Goal: Task Accomplishment & Management: Use online tool/utility

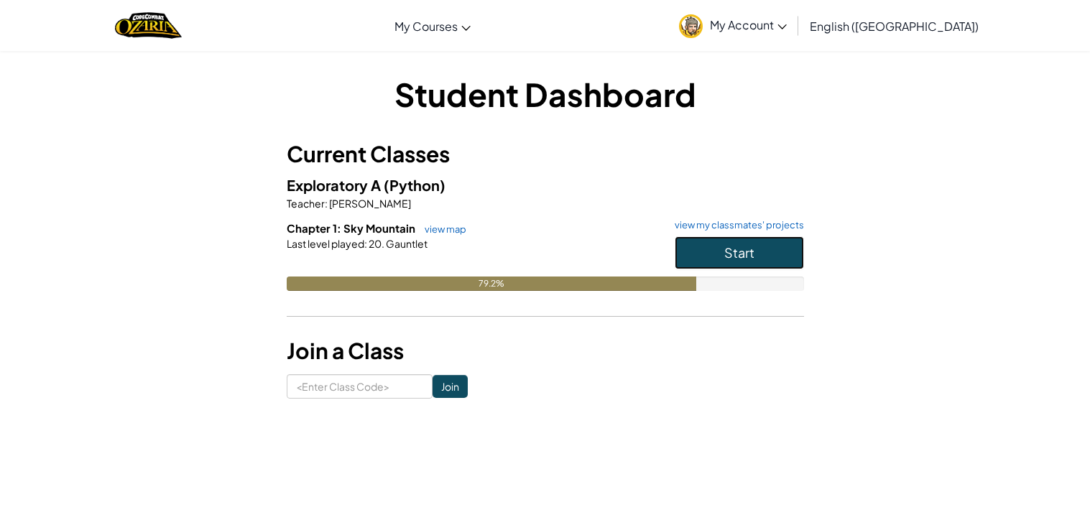
click at [726, 246] on span "Start" at bounding box center [739, 252] width 30 height 17
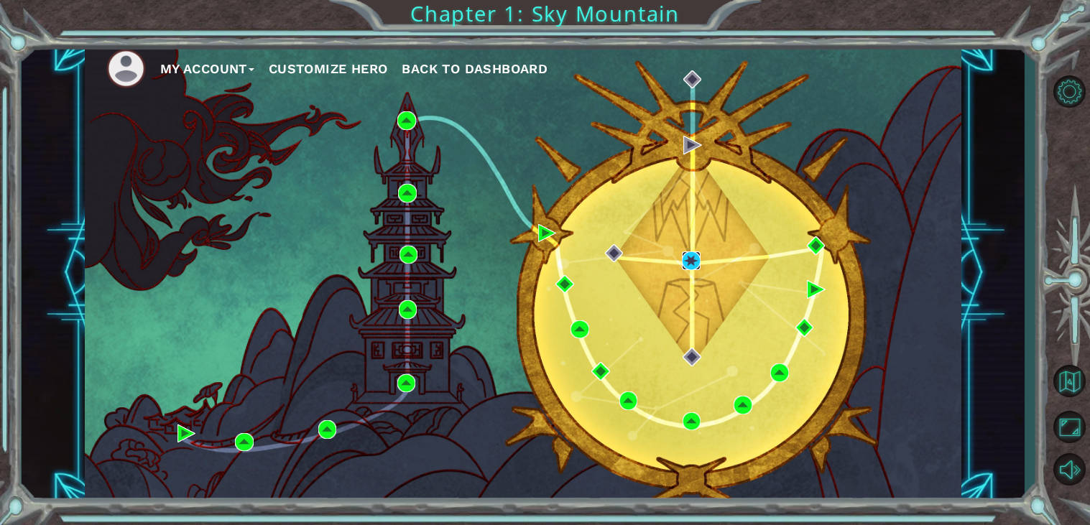
click at [695, 260] on img at bounding box center [691, 260] width 19 height 19
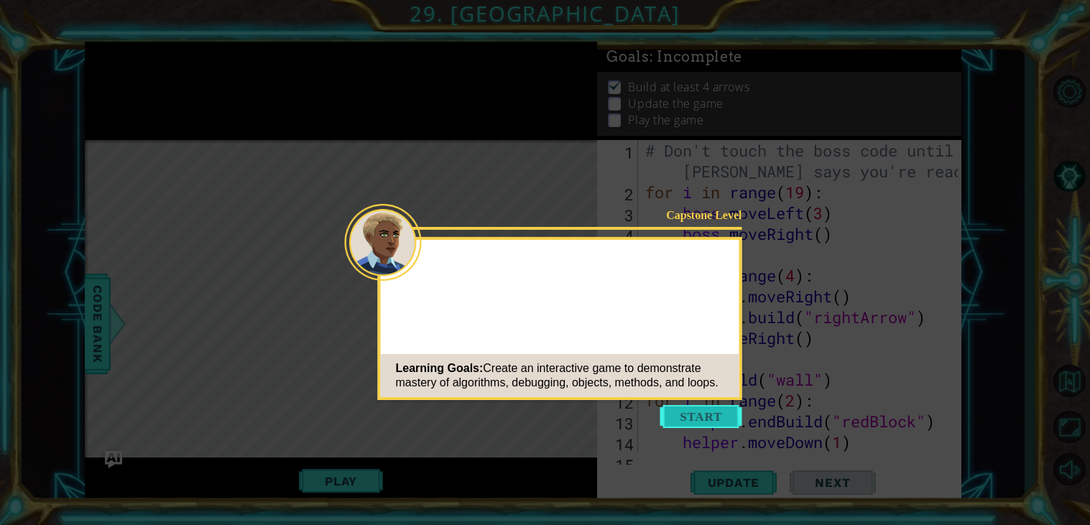
click at [711, 405] on button "Start" at bounding box center [701, 416] width 82 height 23
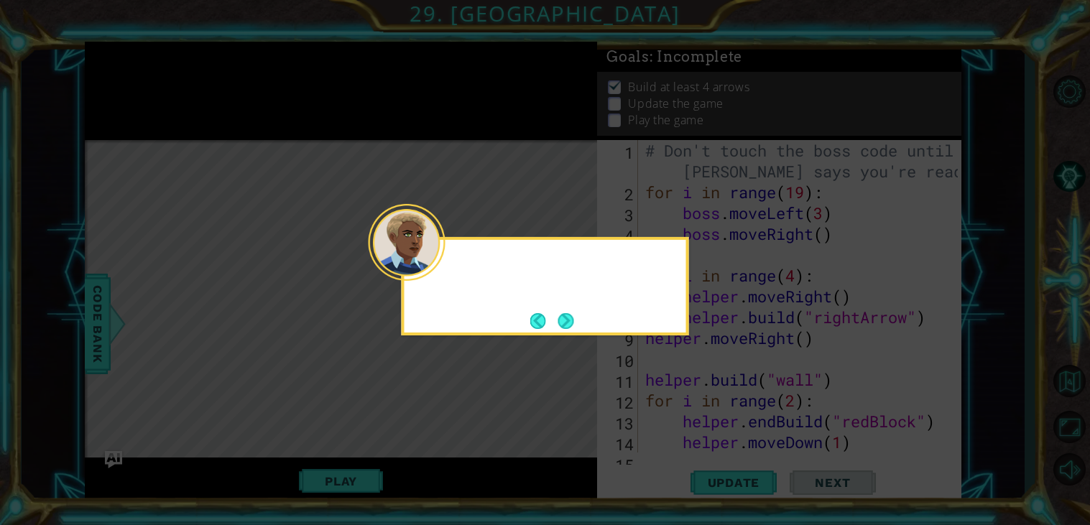
click at [435, 262] on div at bounding box center [407, 242] width 77 height 77
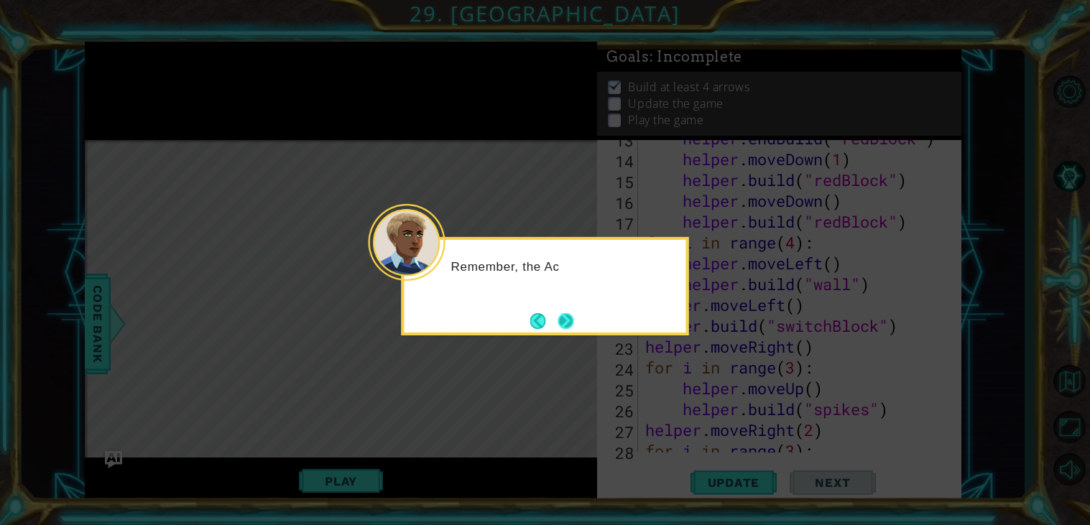
click at [571, 323] on button "Next" at bounding box center [566, 321] width 16 height 16
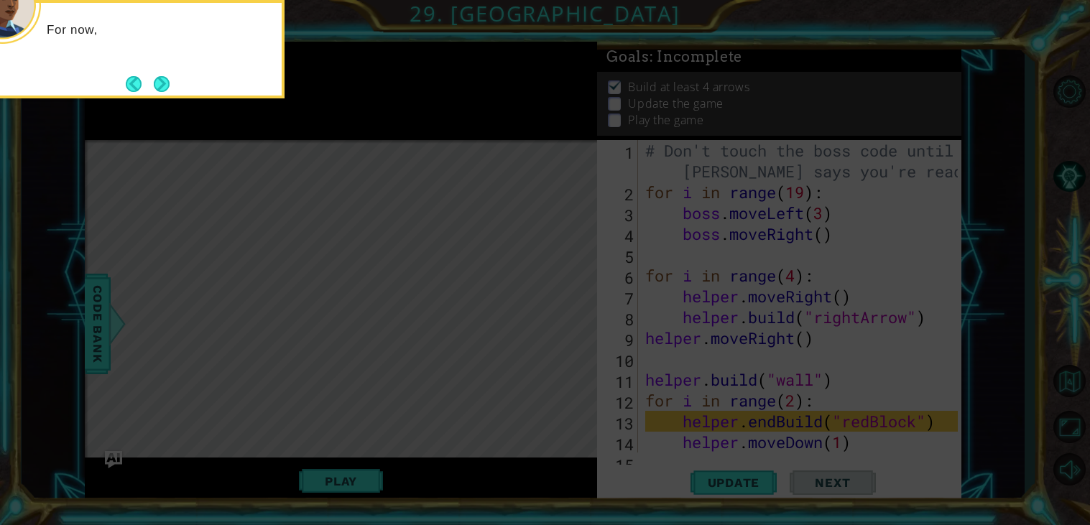
click at [567, 326] on icon at bounding box center [545, 262] width 1090 height 525
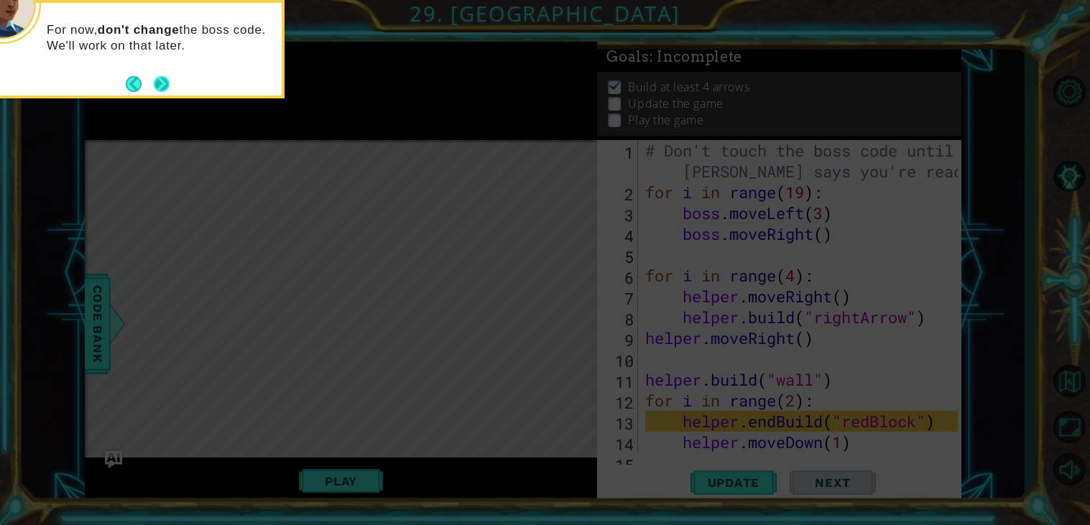
click at [162, 76] on button "Next" at bounding box center [162, 84] width 16 height 16
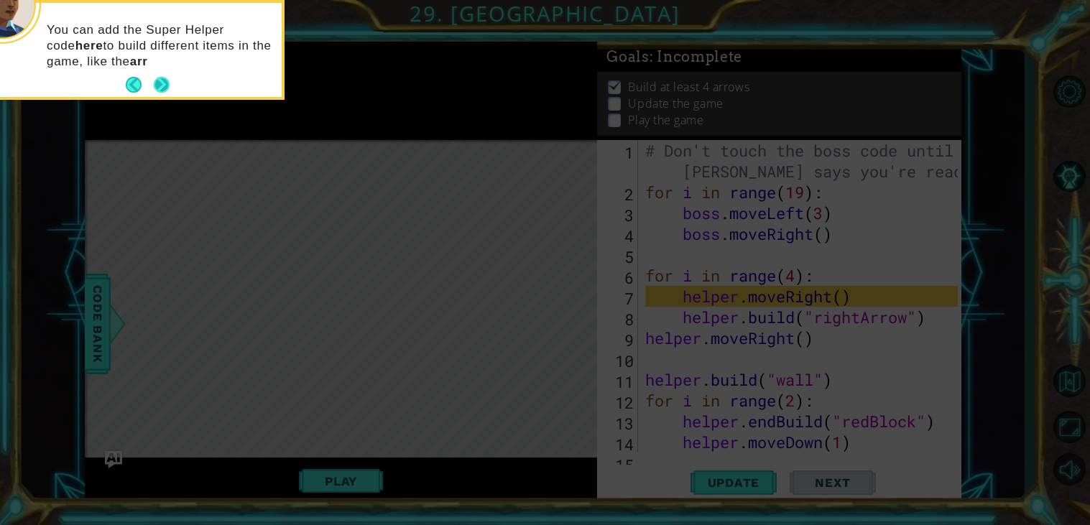
click at [161, 92] on button "Next" at bounding box center [162, 85] width 16 height 16
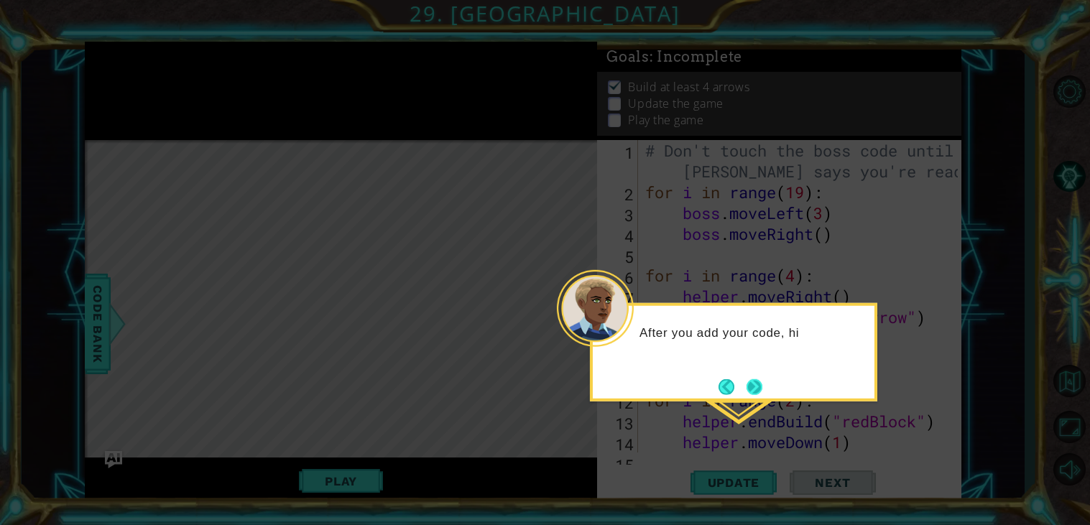
click at [756, 382] on button "Next" at bounding box center [754, 387] width 16 height 16
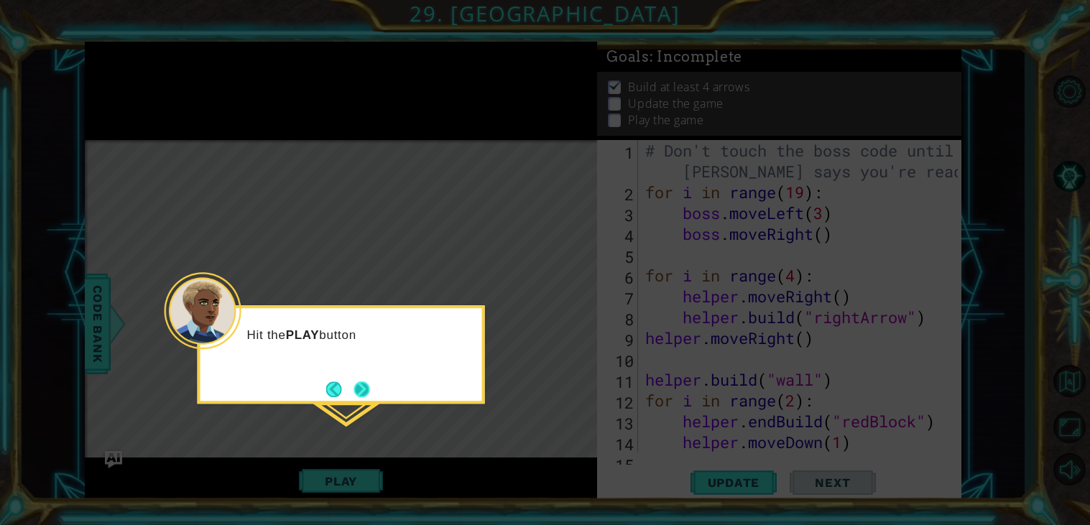
click at [366, 396] on button "Next" at bounding box center [362, 389] width 16 height 16
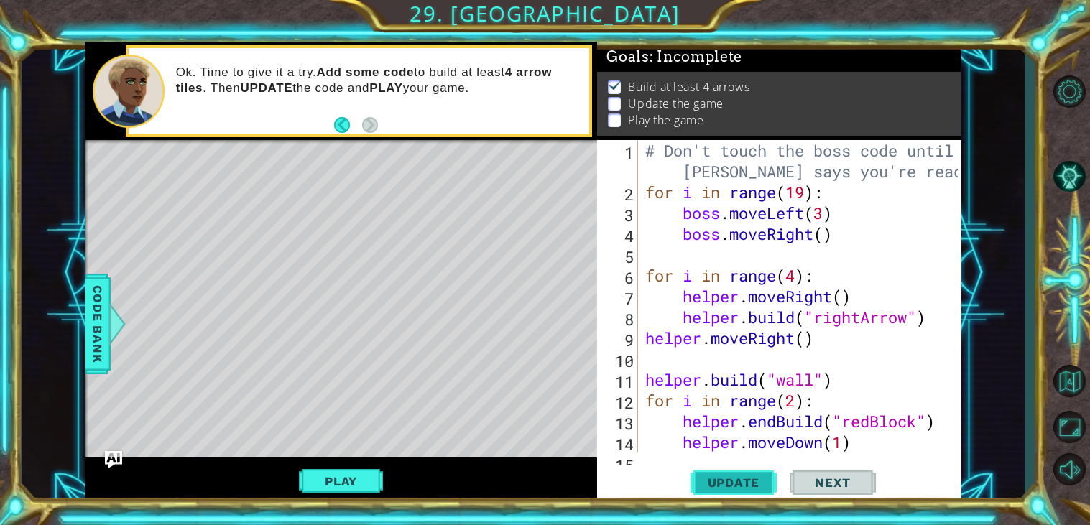
click at [709, 482] on span "Update" at bounding box center [733, 483] width 81 height 14
click at [330, 488] on button "Play" at bounding box center [341, 481] width 84 height 27
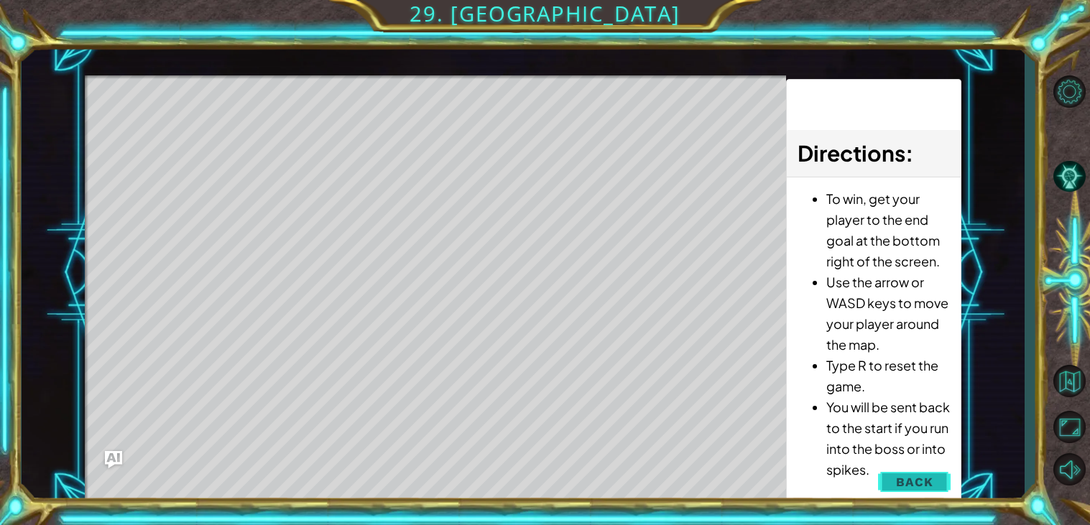
click at [912, 484] on span "Back" at bounding box center [914, 482] width 37 height 14
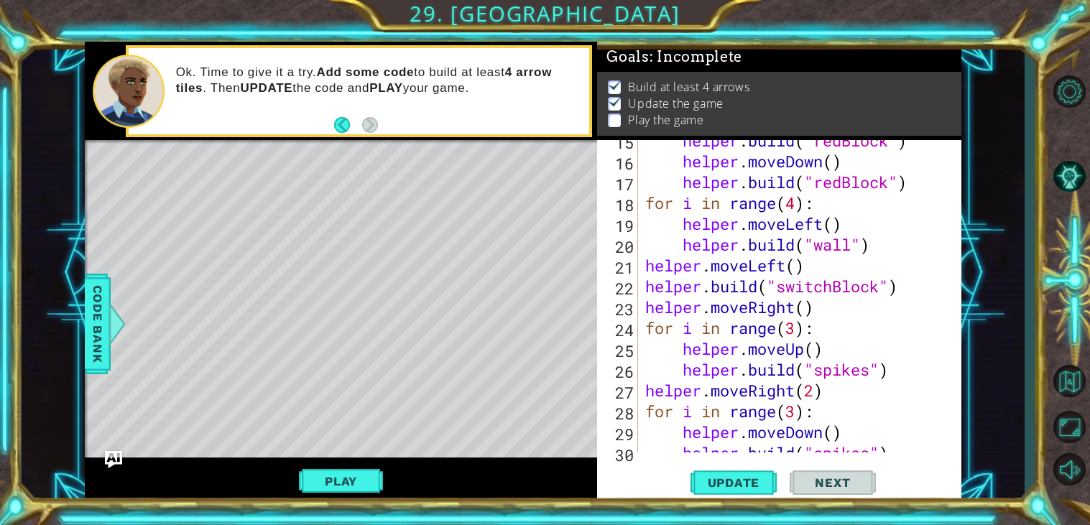
scroll to position [354, 0]
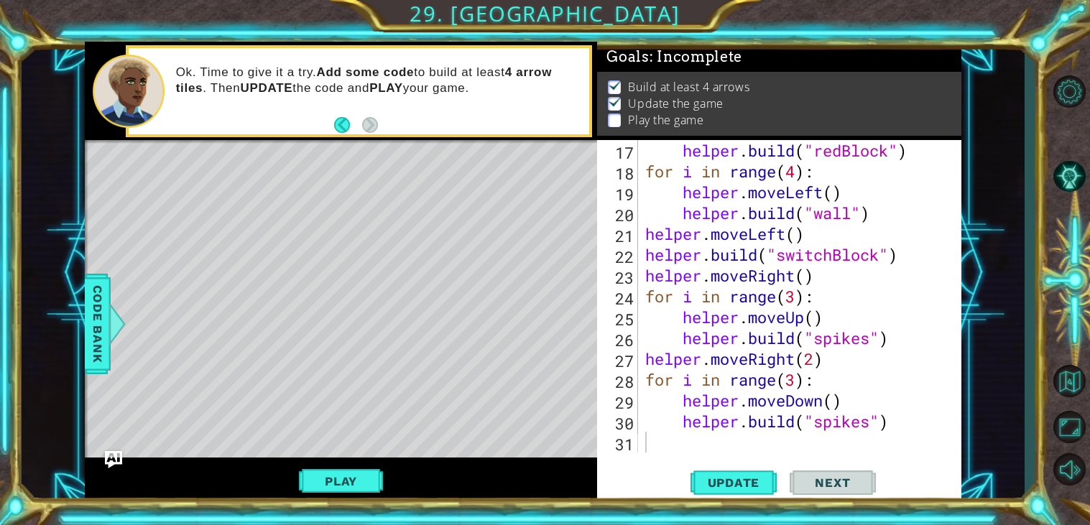
click at [900, 444] on div "helper . build ( "redBlock" ) for i in range ( 4 ) : helper . moveLeft ( ) help…" at bounding box center [803, 317] width 323 height 354
type textarea "help"
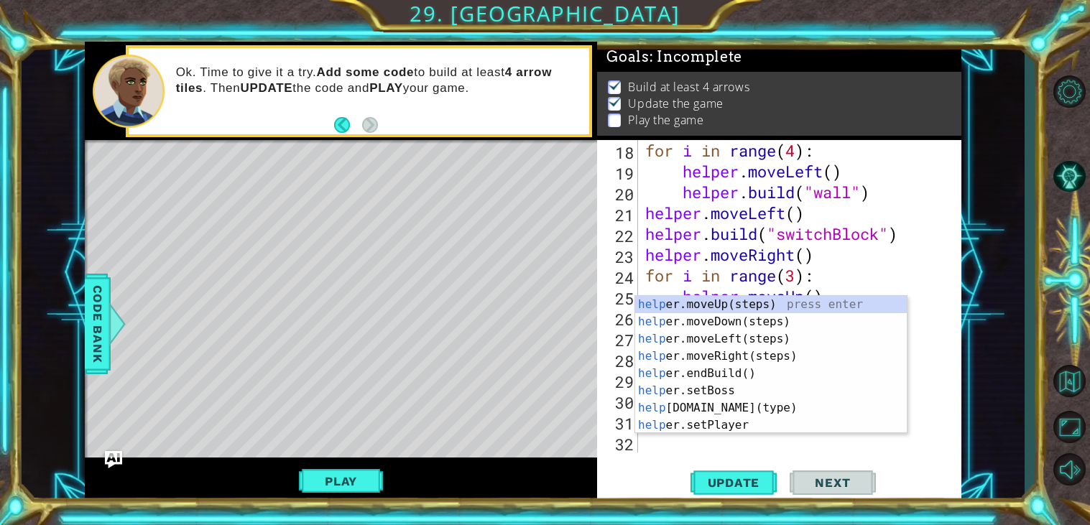
scroll to position [374, 0]
click at [748, 307] on div "help er.moveUp(steps) press enter help er.moveDown(steps) press enter help er.m…" at bounding box center [771, 382] width 272 height 172
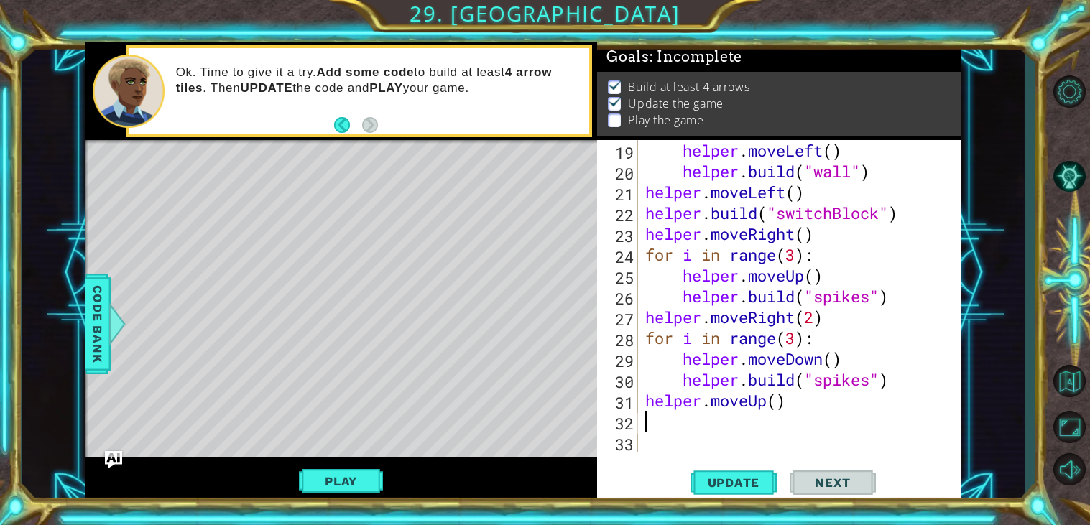
scroll to position [395, 0]
click at [780, 399] on div "helper . moveLeft ( ) helper . build ( "wall" ) helper . moveLeft ( ) helper . …" at bounding box center [803, 317] width 323 height 354
click at [718, 381] on div "helper . moveLeft ( ) helper . build ( "wall" ) helper . moveLeft ( ) helper . …" at bounding box center [803, 317] width 323 height 354
type textarea "[DOMAIN_NAME]("spikes")"
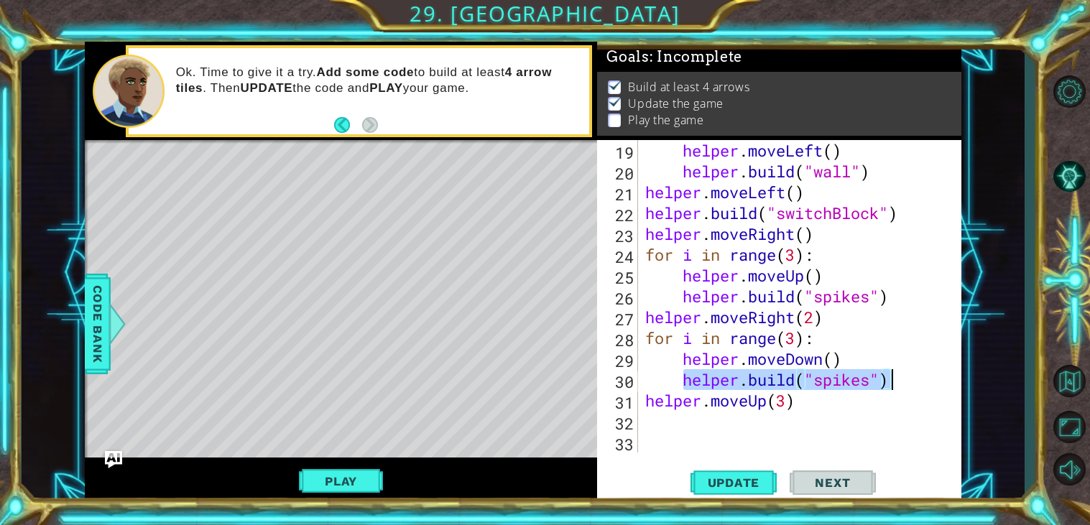
drag, startPoint x: 718, startPoint y: 381, endPoint x: 899, endPoint y: 381, distance: 181.0
click at [899, 381] on div "helper . moveLeft ( ) helper . build ( "wall" ) helper . moveLeft ( ) helper . …" at bounding box center [803, 317] width 323 height 354
click at [819, 425] on div "helper . moveLeft ( ) helper . build ( "wall" ) helper . moveLeft ( ) helper . …" at bounding box center [803, 317] width 323 height 354
paste textarea "[DOMAIN_NAME]("spikes")"
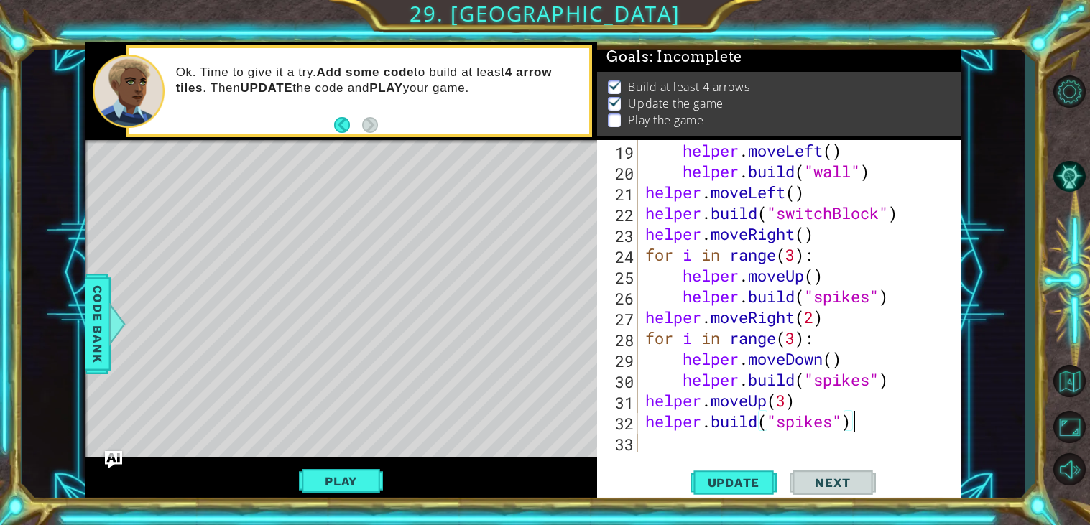
click at [749, 479] on span "Update" at bounding box center [733, 483] width 81 height 14
click at [361, 476] on button "Play" at bounding box center [341, 481] width 84 height 27
click at [344, 486] on button "Play" at bounding box center [341, 481] width 84 height 27
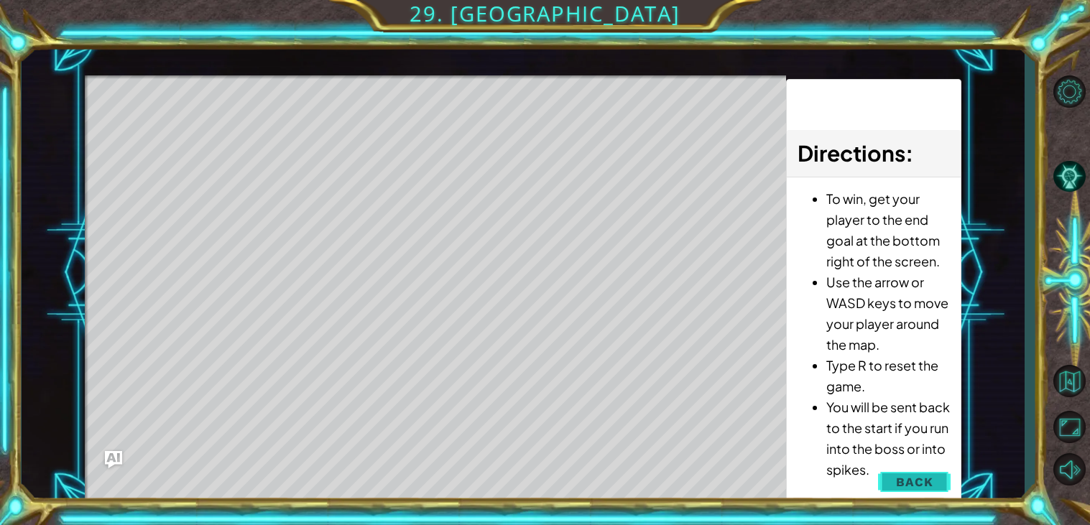
click at [897, 476] on span "Back" at bounding box center [914, 482] width 37 height 14
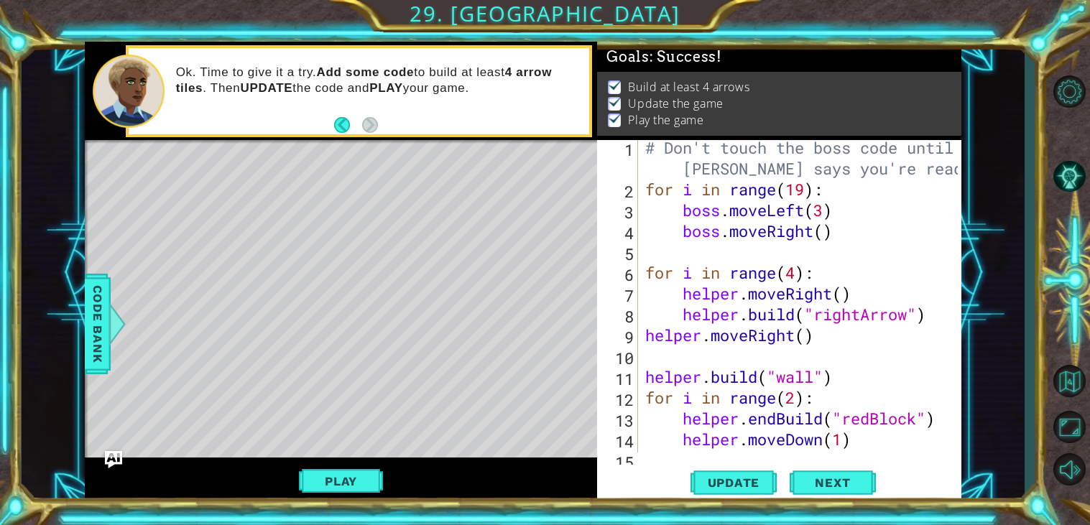
scroll to position [10, 0]
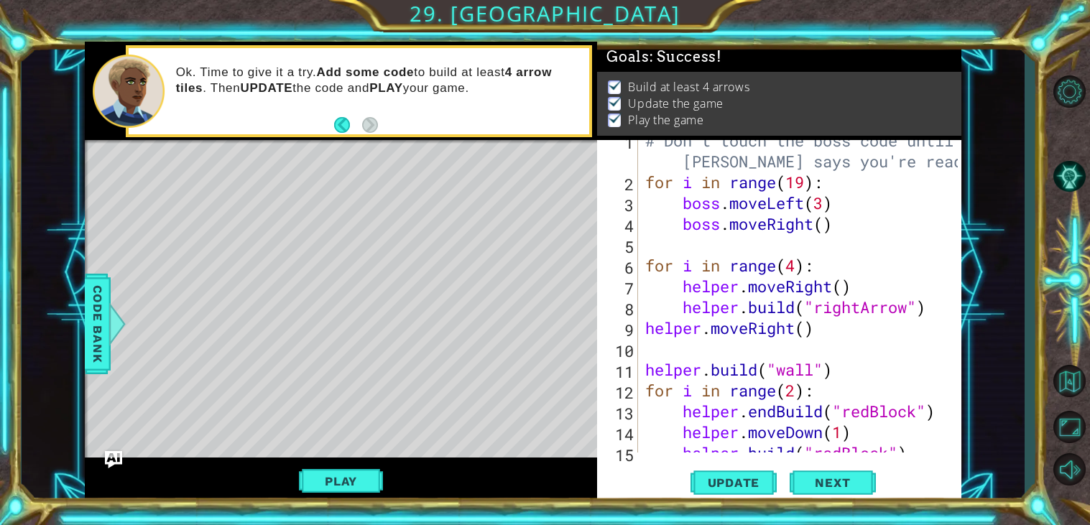
click at [851, 305] on div "# Don't touch the boss code until [PERSON_NAME] says you're ready! for i in ran…" at bounding box center [803, 317] width 323 height 375
click at [851, 307] on div "# Don't touch the boss code until [PERSON_NAME] says you're ready! for i in ran…" at bounding box center [799, 296] width 315 height 313
drag, startPoint x: 861, startPoint y: 305, endPoint x: 820, endPoint y: 305, distance: 41.0
click at [820, 305] on div "# Don't touch the boss code until [PERSON_NAME] says you're ready! for i in ran…" at bounding box center [803, 317] width 323 height 375
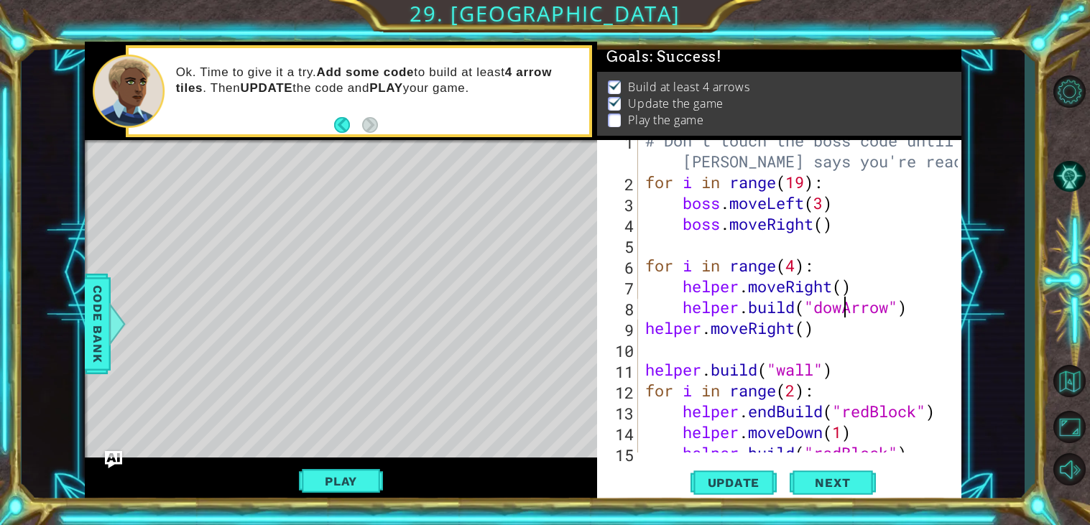
scroll to position [0, 9]
type textarea "[DOMAIN_NAME]("downArrow")"
click at [746, 473] on button "Update" at bounding box center [733, 483] width 86 height 37
click at [315, 475] on button "Play" at bounding box center [341, 481] width 84 height 27
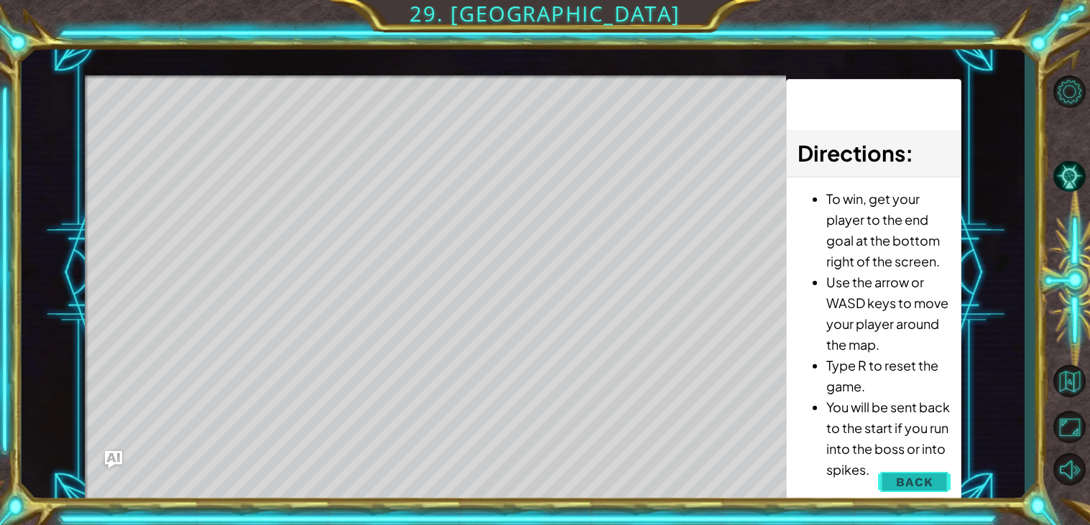
click at [884, 483] on button "Back" at bounding box center [914, 482] width 73 height 29
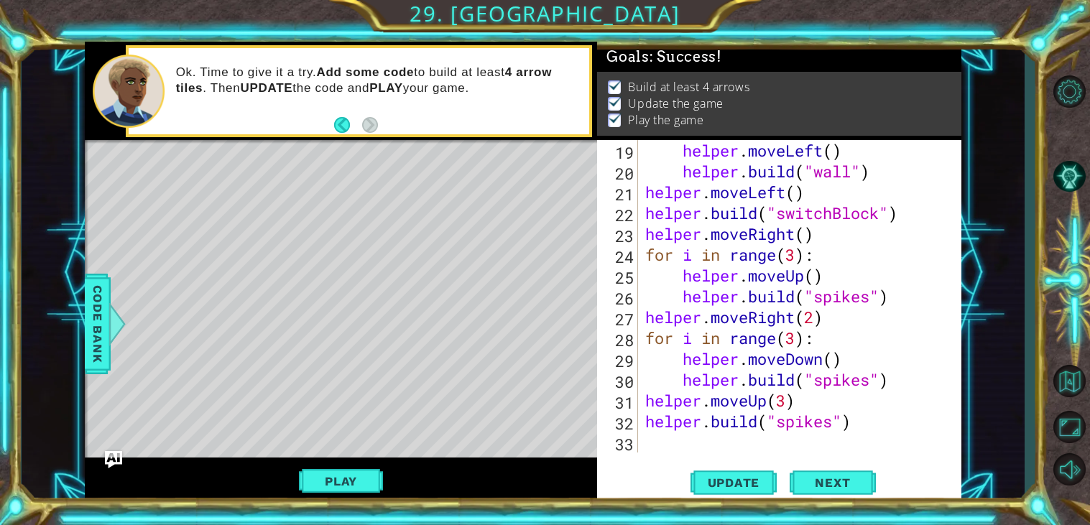
scroll to position [395, 0]
click at [709, 446] on div "helper . moveLeft ( ) helper . build ( "wall" ) helper . moveLeft ( ) helper . …" at bounding box center [803, 317] width 323 height 354
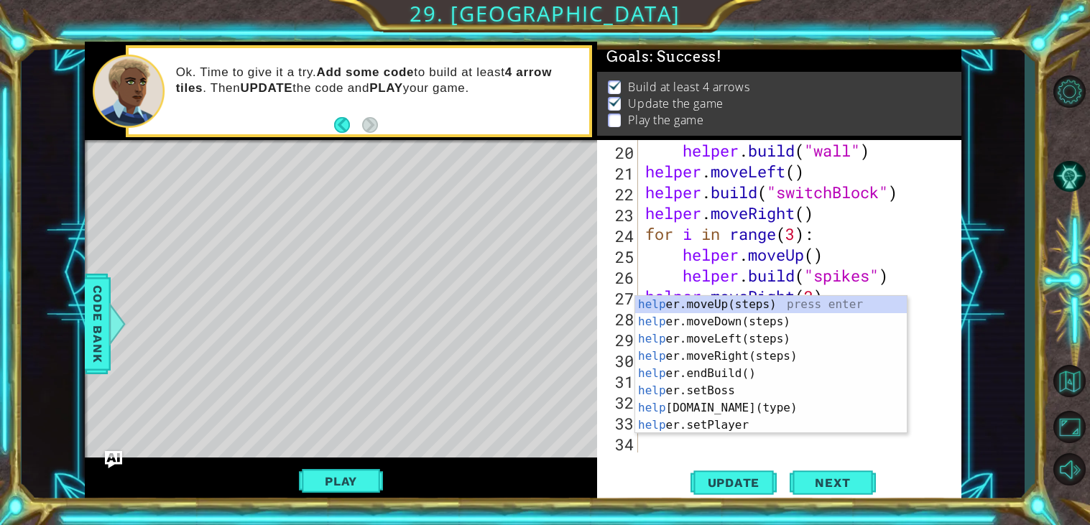
type textarea "helper"
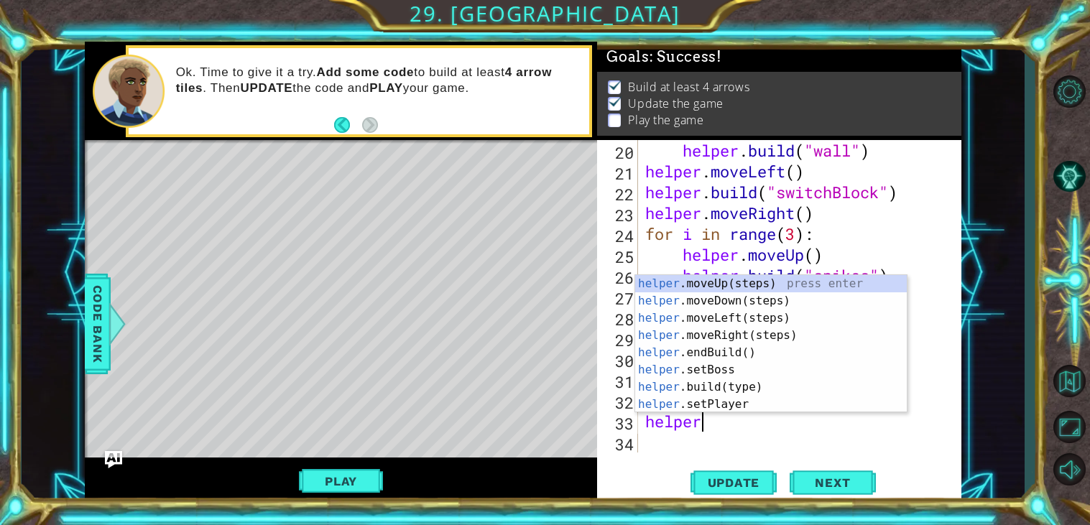
scroll to position [416, 0]
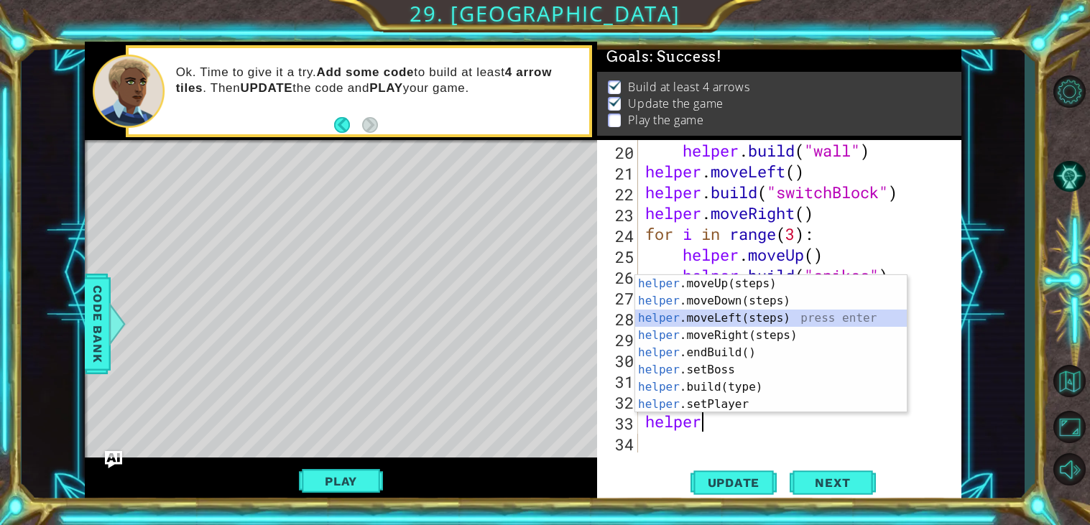
click at [704, 312] on div "helper .moveUp(steps) press enter helper .moveDown(steps) press enter helper .m…" at bounding box center [771, 361] width 272 height 172
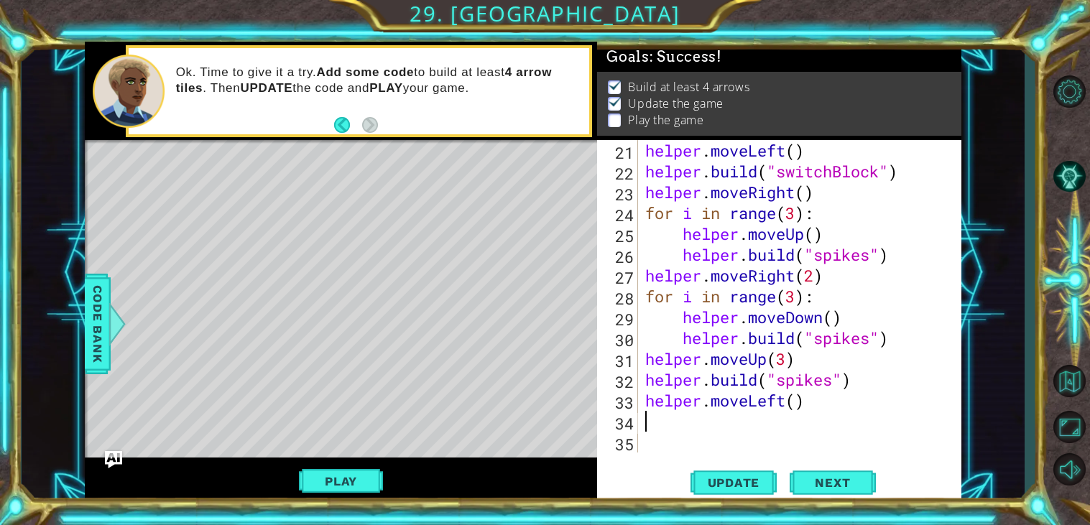
scroll to position [437, 0]
click at [794, 404] on div "helper . moveLeft ( ) helper . build ( "switchBlock" ) helper . moveRight ( ) f…" at bounding box center [803, 317] width 323 height 354
type textarea "helper.moveLeft(7)"
click at [782, 420] on div "helper . moveLeft ( ) helper . build ( "switchBlock" ) helper . moveRight ( ) f…" at bounding box center [803, 317] width 323 height 354
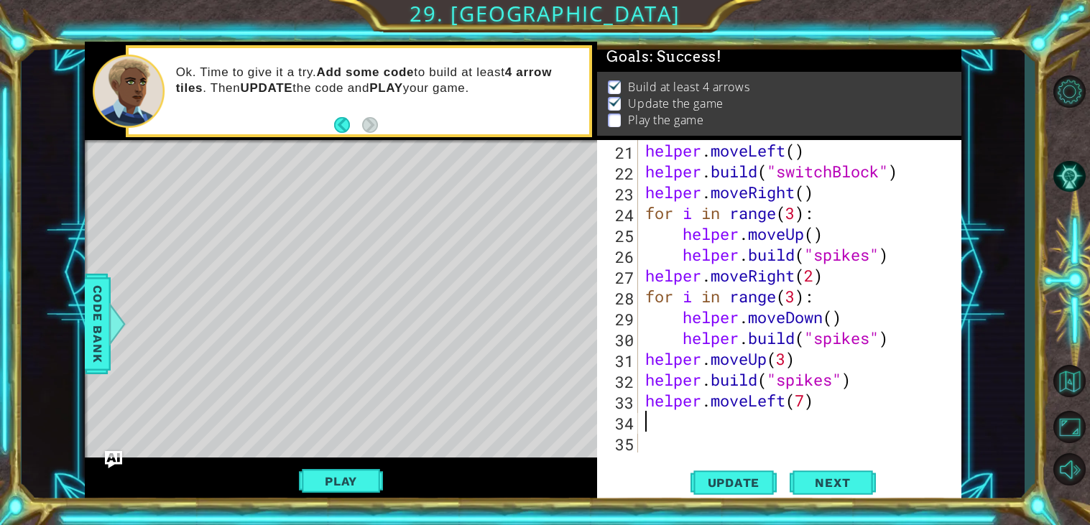
scroll to position [0, 0]
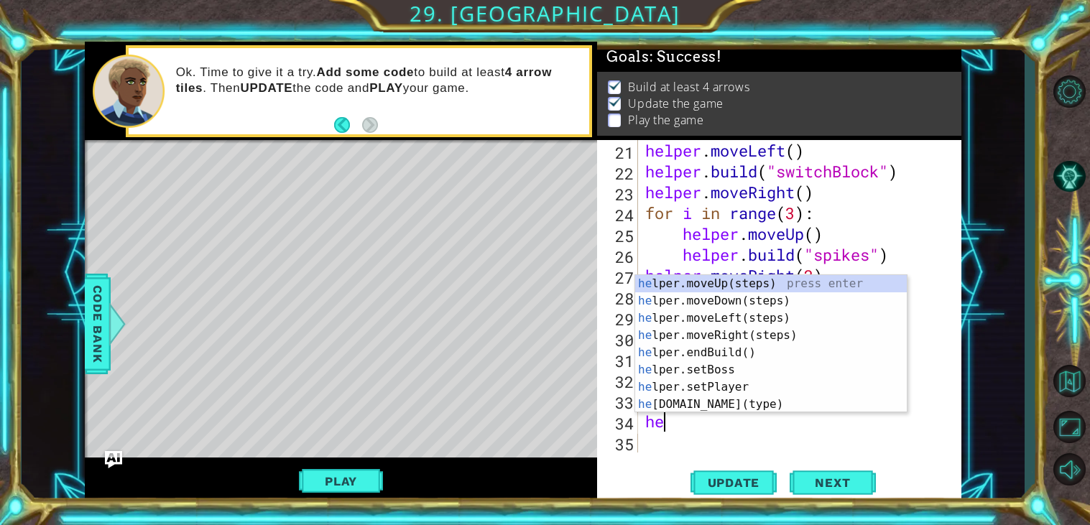
type textarea "h"
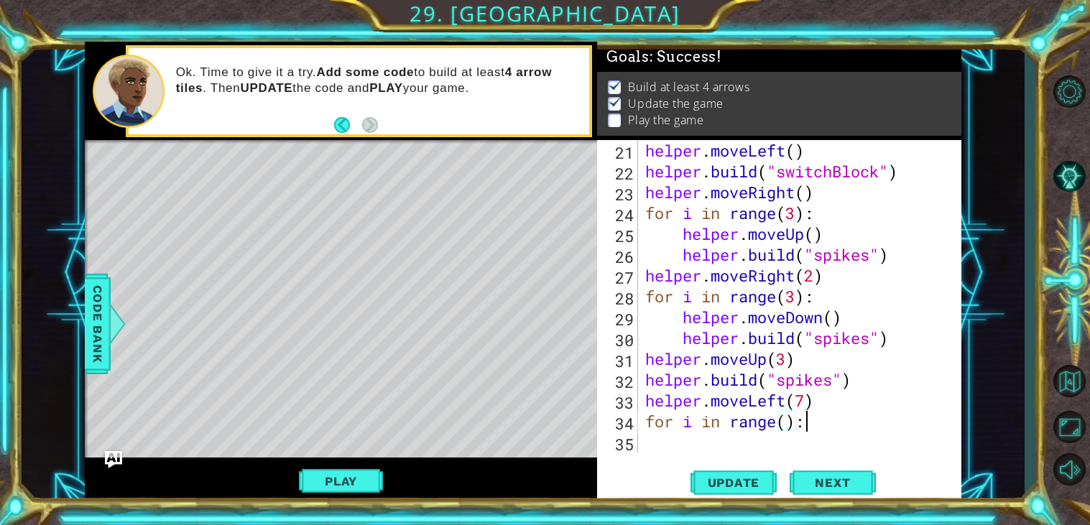
scroll to position [0, 6]
type textarea "for i in range(3):"
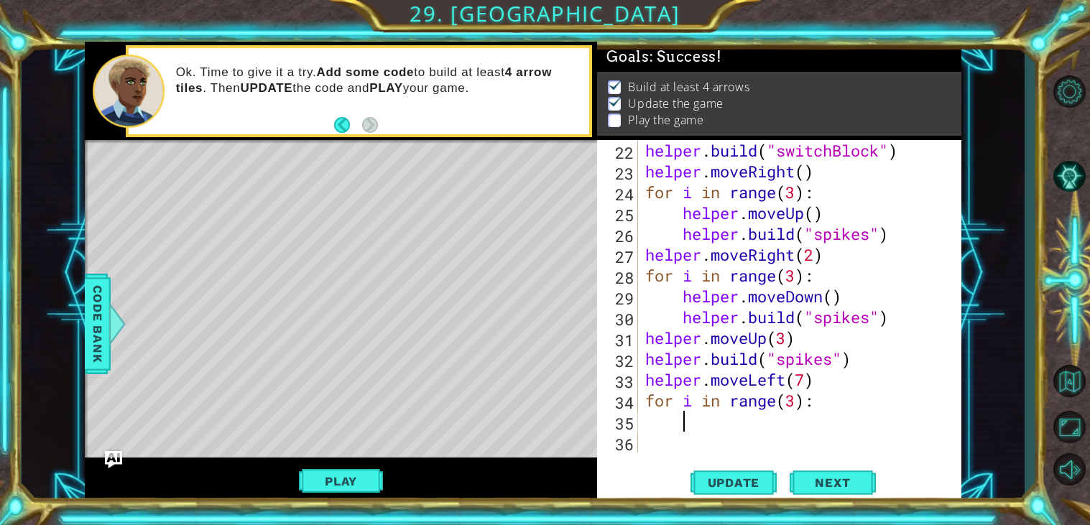
scroll to position [458, 0]
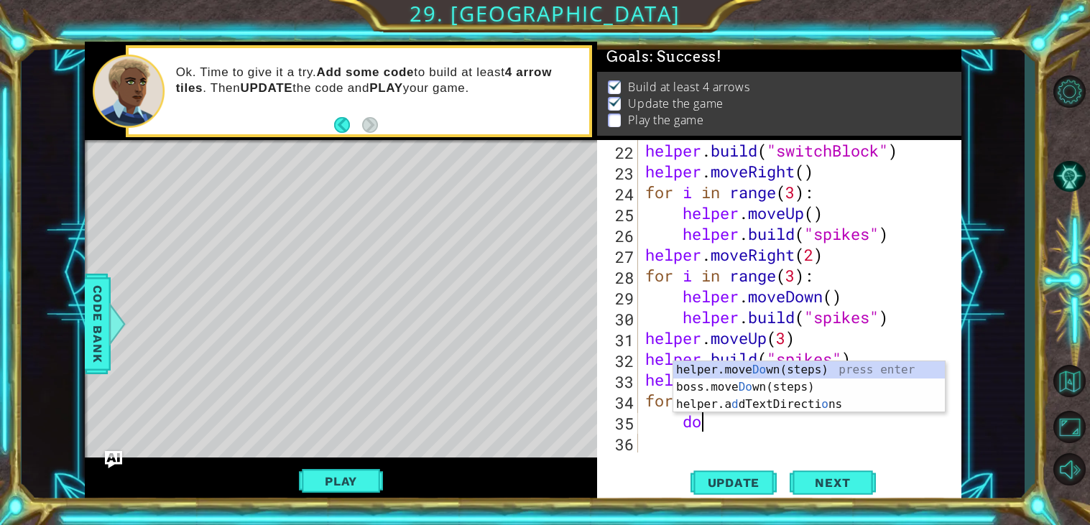
type textarea "down"
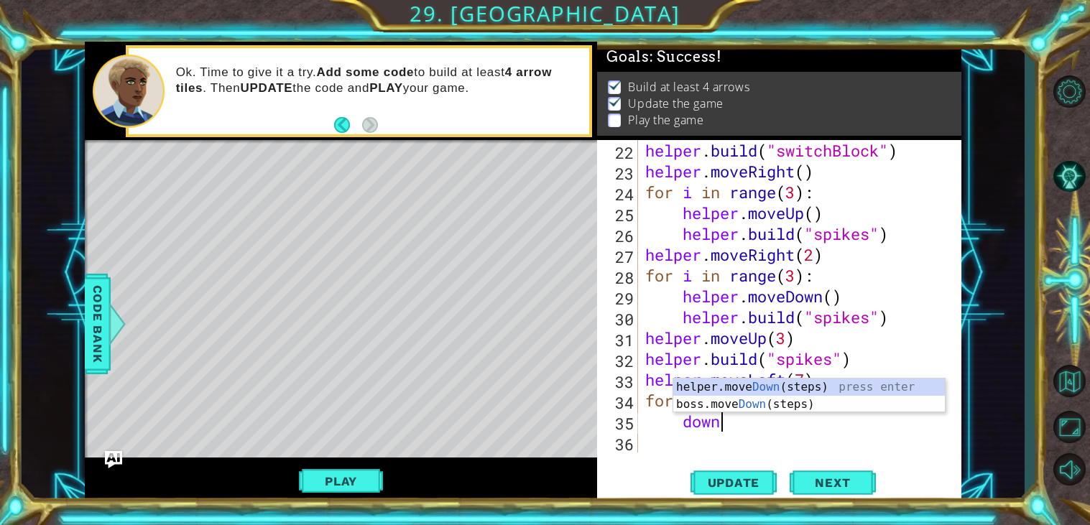
scroll to position [0, 2]
click at [779, 386] on div "helper.move Down (steps) press enter boss.move Down (steps) press enter" at bounding box center [809, 413] width 272 height 69
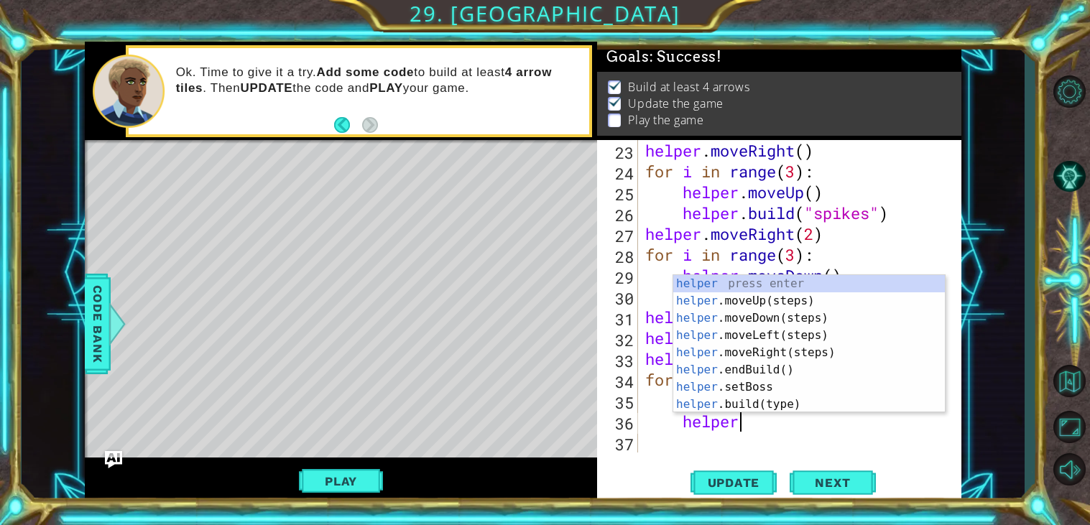
scroll to position [0, 3]
click at [718, 406] on div "helper press enter helper .moveUp(steps) press enter helper .moveDown(steps) pr…" at bounding box center [809, 361] width 272 height 172
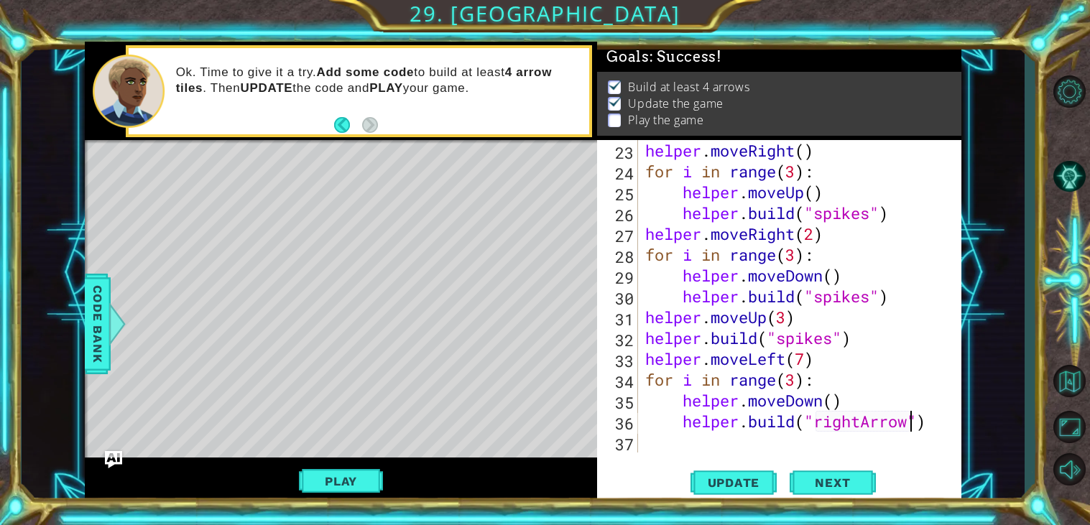
scroll to position [478, 0]
click at [747, 488] on span "Update" at bounding box center [733, 483] width 81 height 14
click at [823, 355] on div "helper . moveRight ( ) for i in range ( 3 ) : helper . moveUp ( ) helper . buil…" at bounding box center [803, 317] width 323 height 354
type textarea "helper.moveLeft(7)"
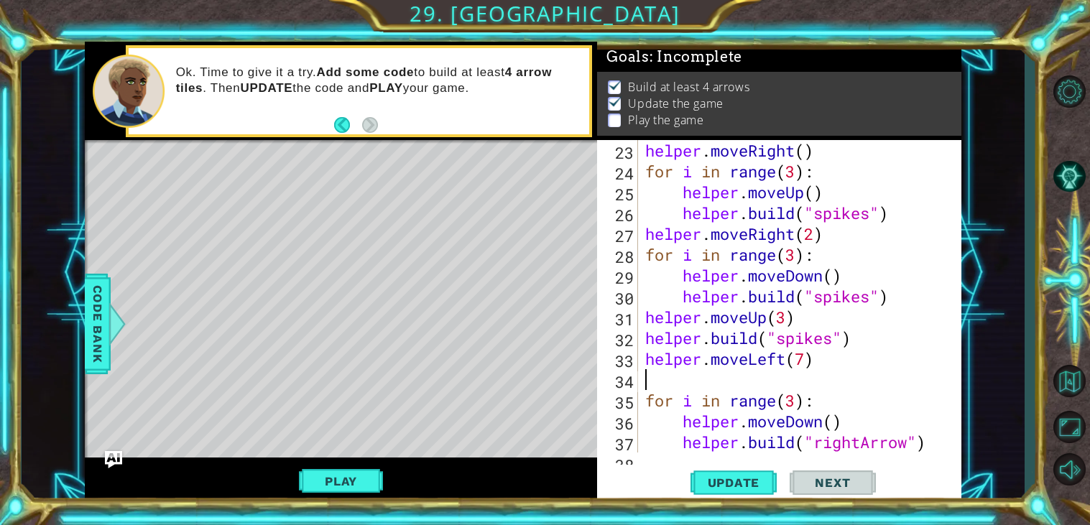
scroll to position [0, 0]
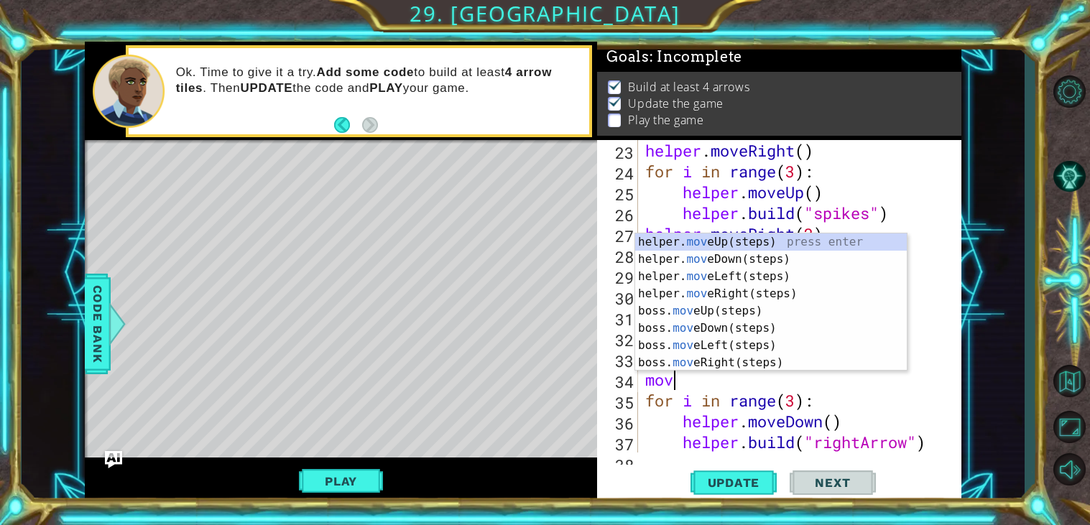
type textarea "move"
click at [724, 245] on div "helper. move Up(steps) press enter helper. move Down(steps) press enter helper.…" at bounding box center [771, 319] width 272 height 172
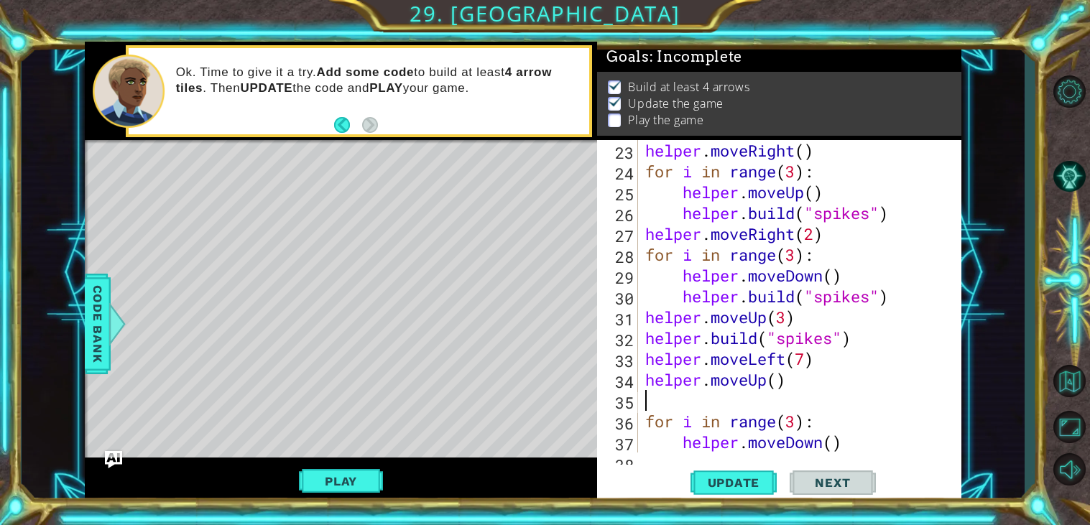
scroll to position [0, 0]
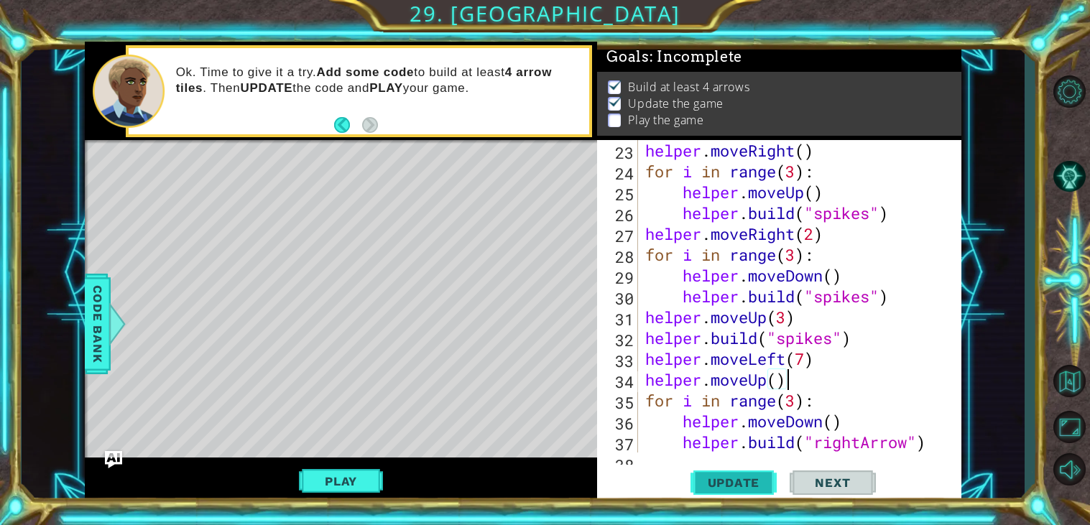
type textarea "helper.moveUp()"
click at [748, 491] on button "Update" at bounding box center [733, 483] width 86 height 37
click at [730, 476] on span "Update" at bounding box center [733, 483] width 81 height 14
click at [316, 480] on button "Play" at bounding box center [341, 481] width 84 height 27
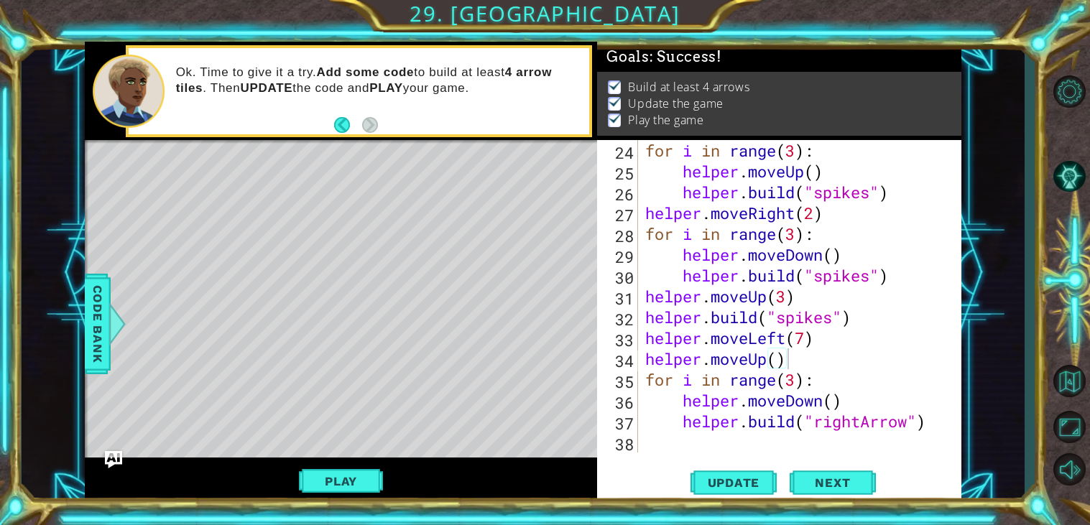
scroll to position [499, 0]
click at [888, 443] on div "for i in range ( 3 ) : helper . moveUp ( ) helper . build ( "spikes" ) helper .…" at bounding box center [803, 317] width 323 height 354
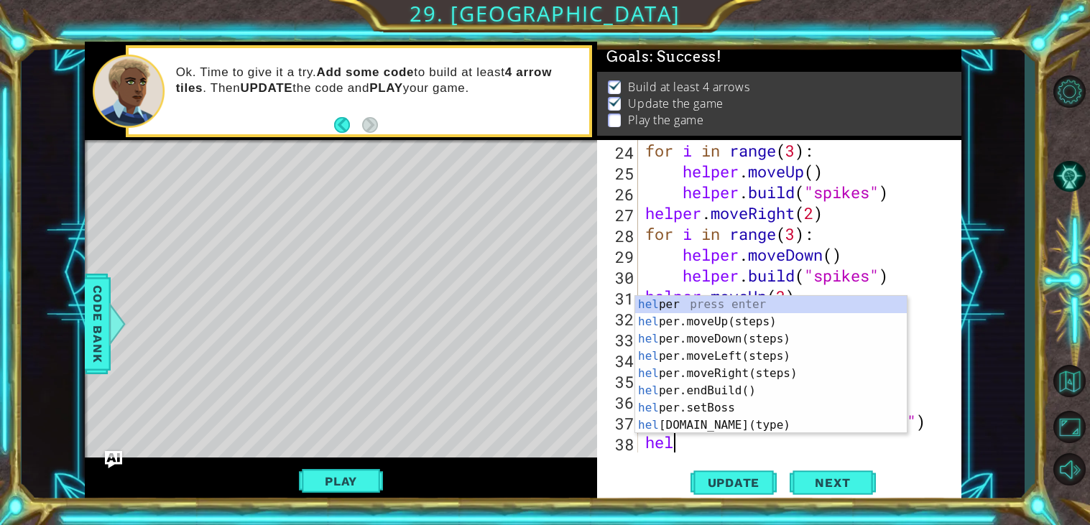
type textarea "help"
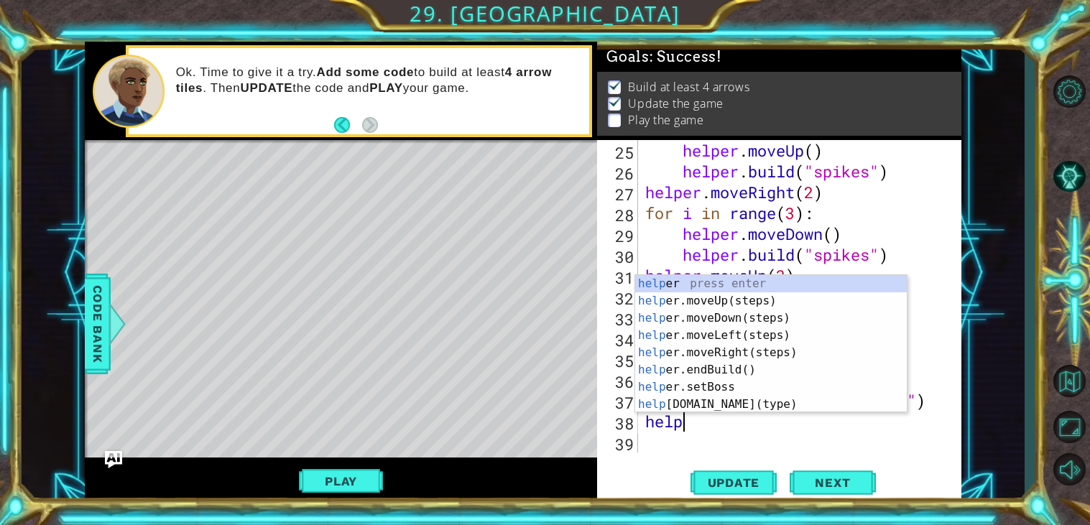
scroll to position [521, 0]
click at [739, 313] on div "help er press enter help er.moveUp(steps) press enter help er.moveDown(steps) p…" at bounding box center [771, 361] width 272 height 172
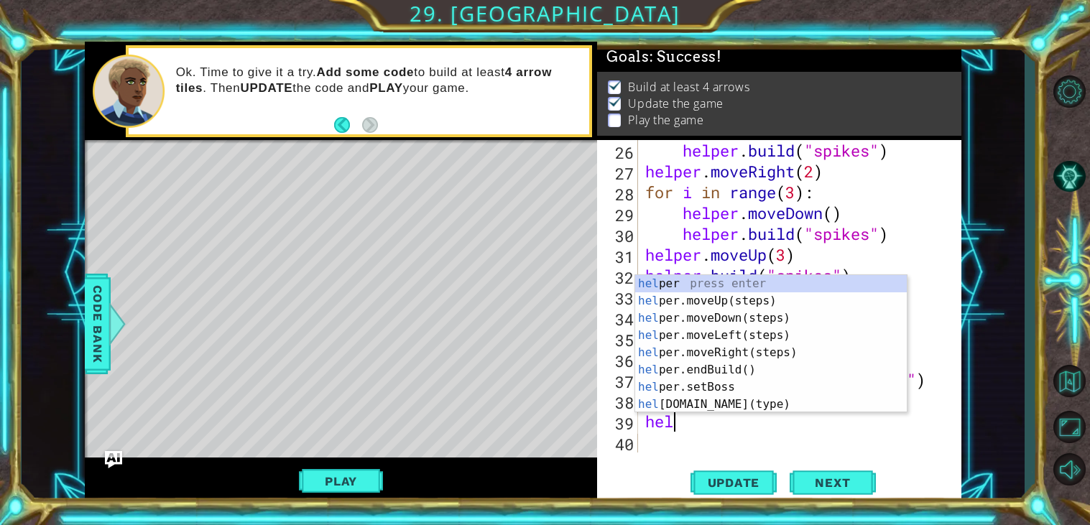
scroll to position [0, 1]
type textarea "help"
click at [730, 349] on div "help er press enter help er.moveUp(steps) press enter help er.moveDown(steps) p…" at bounding box center [771, 361] width 272 height 172
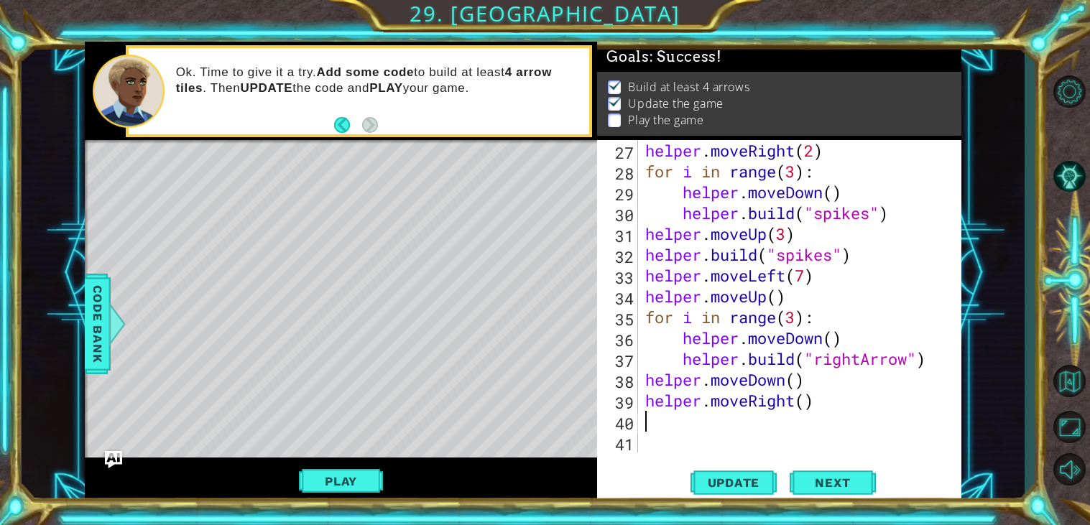
scroll to position [562, 0]
click at [808, 403] on div "helper . moveRight ( 2 ) for i in range ( 3 ) : helper . moveDown ( ) helper . …" at bounding box center [803, 317] width 323 height 354
type textarea "helper.moveRight(4)"
click at [850, 488] on span "Next" at bounding box center [832, 483] width 64 height 14
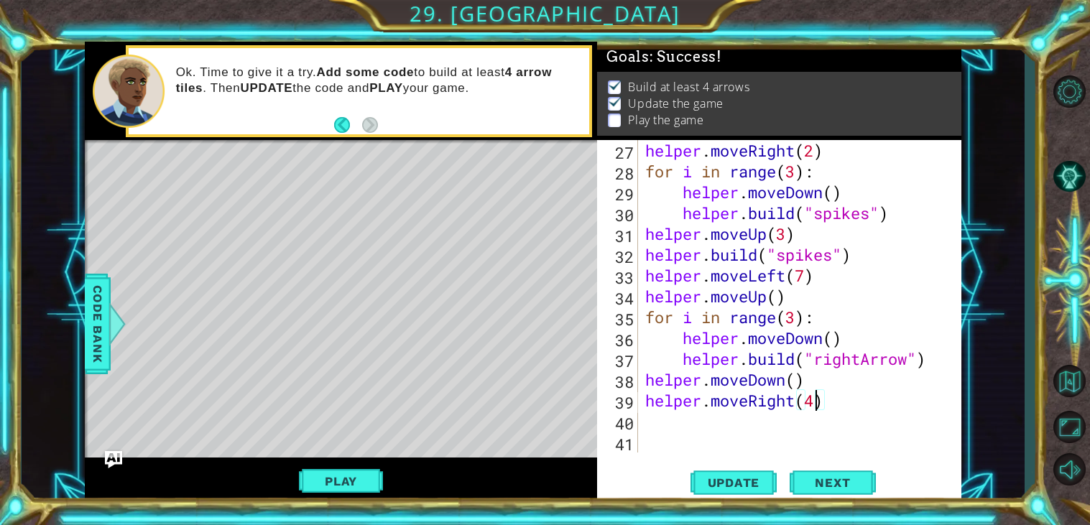
click at [743, 415] on body "1 ההההההההההההההההההההההההההההההההההההההההההההההההההההההההההההההההההההההההההההה…" at bounding box center [545, 262] width 1090 height 525
click at [685, 412] on body "1 ההההההההההההההההההההההההההההההההההההההההההההההההההההההההההההההההההההההההההההה…" at bounding box center [545, 262] width 1090 height 525
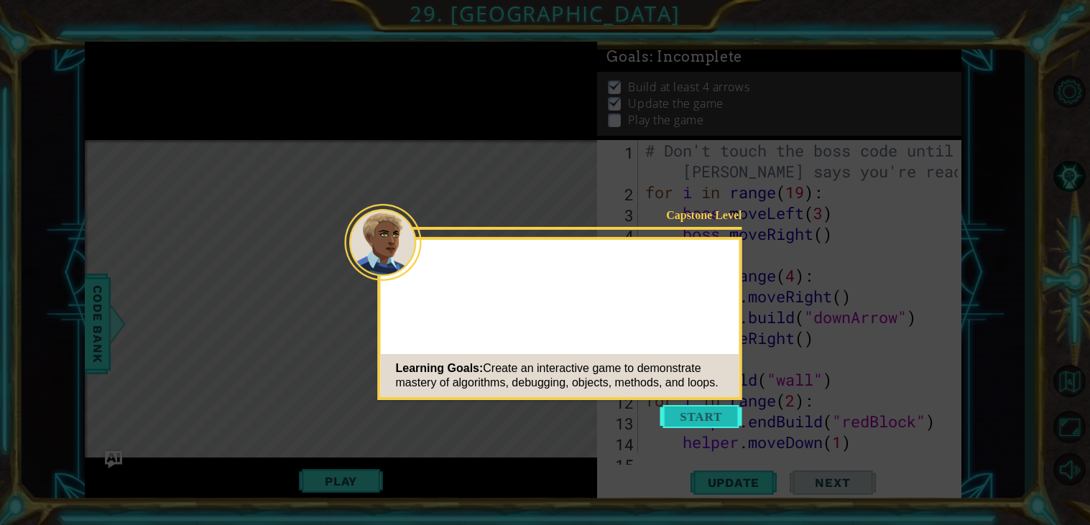
click at [689, 418] on button "Start" at bounding box center [701, 416] width 82 height 23
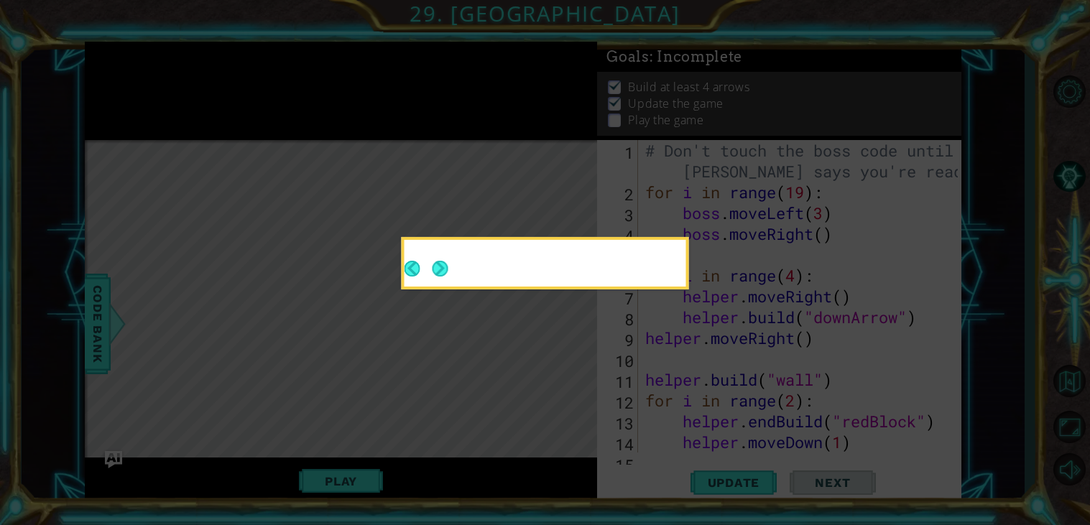
click at [448, 267] on button "Next" at bounding box center [440, 269] width 16 height 16
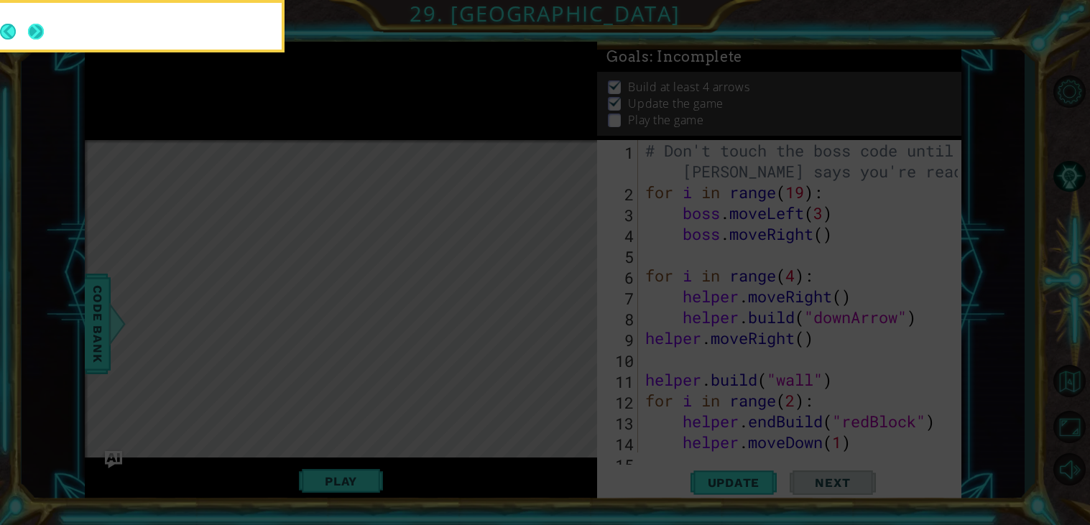
click at [36, 24] on button "Next" at bounding box center [36, 32] width 16 height 16
click at [45, 29] on div at bounding box center [141, 29] width 282 height 41
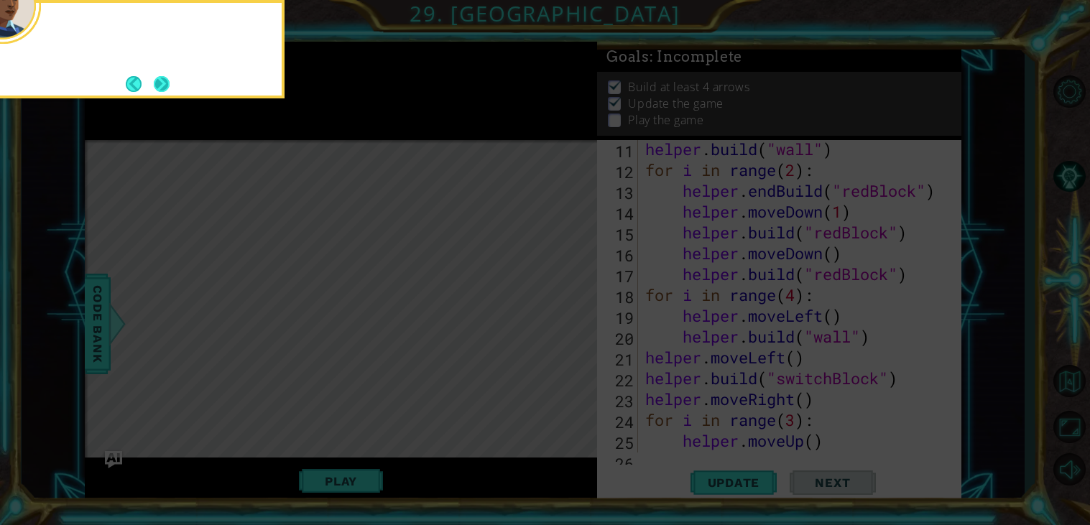
click at [154, 81] on button "Next" at bounding box center [162, 84] width 16 height 16
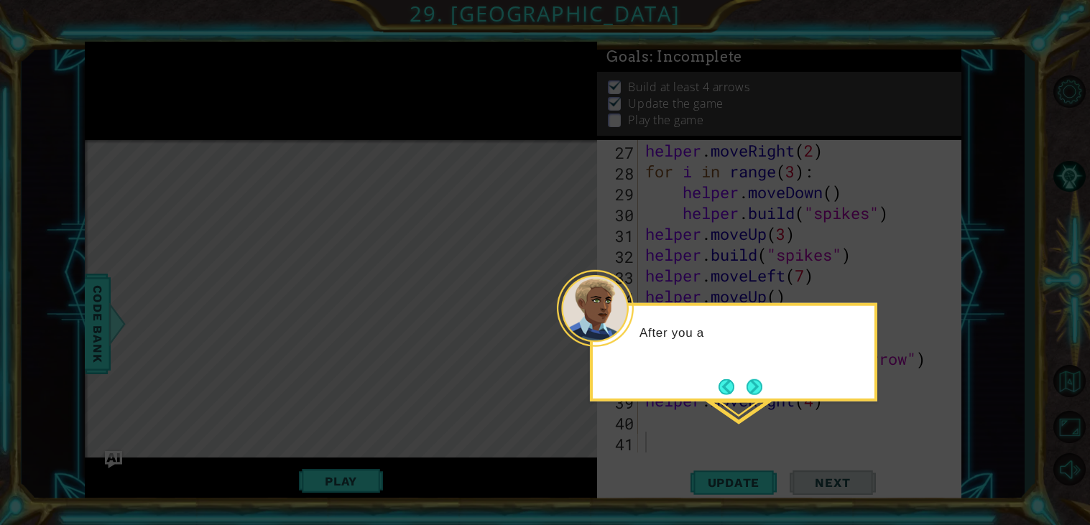
scroll to position [562, 0]
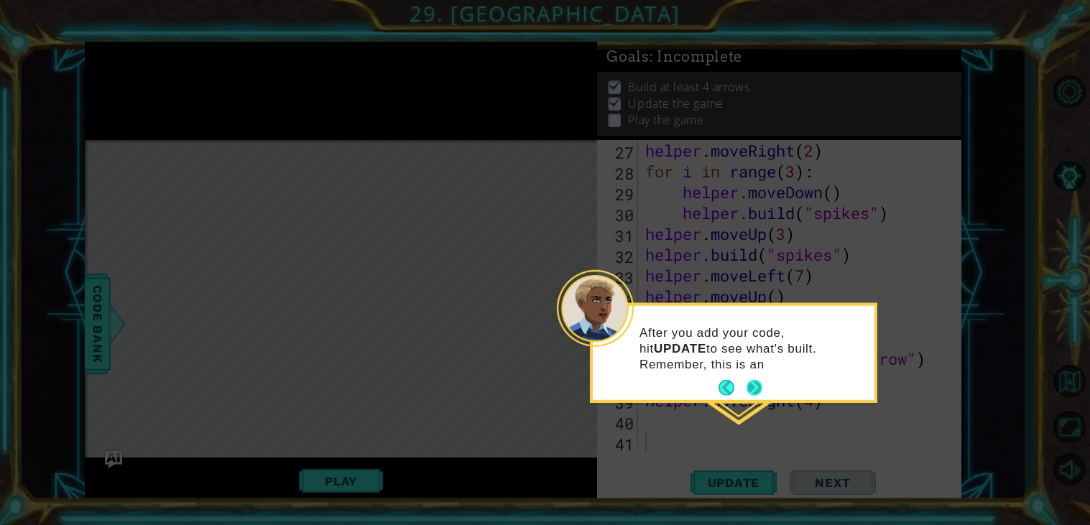
click at [754, 389] on button "Next" at bounding box center [754, 388] width 16 height 16
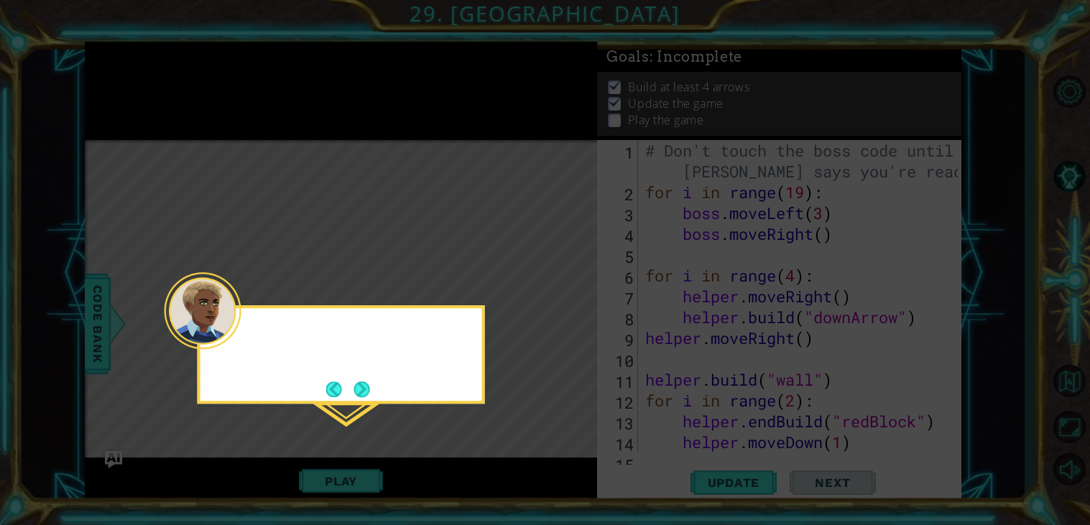
scroll to position [0, 0]
click at [366, 389] on button "Next" at bounding box center [362, 389] width 16 height 16
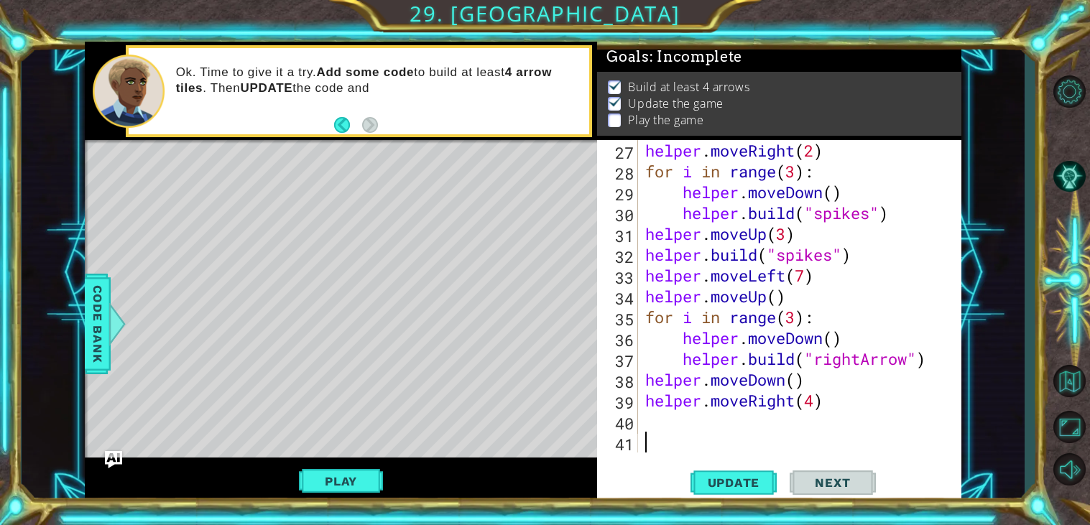
scroll to position [562, 0]
click at [781, 411] on div "helper . moveRight ( 2 ) for i in range ( 3 ) : helper . moveDown ( ) helper . …" at bounding box center [803, 317] width 323 height 354
type textarea "helper.moveRight(4)"
click at [734, 426] on div "helper . moveRight ( 2 ) for i in range ( 3 ) : helper . moveDown ( ) helper . …" at bounding box center [803, 317] width 323 height 354
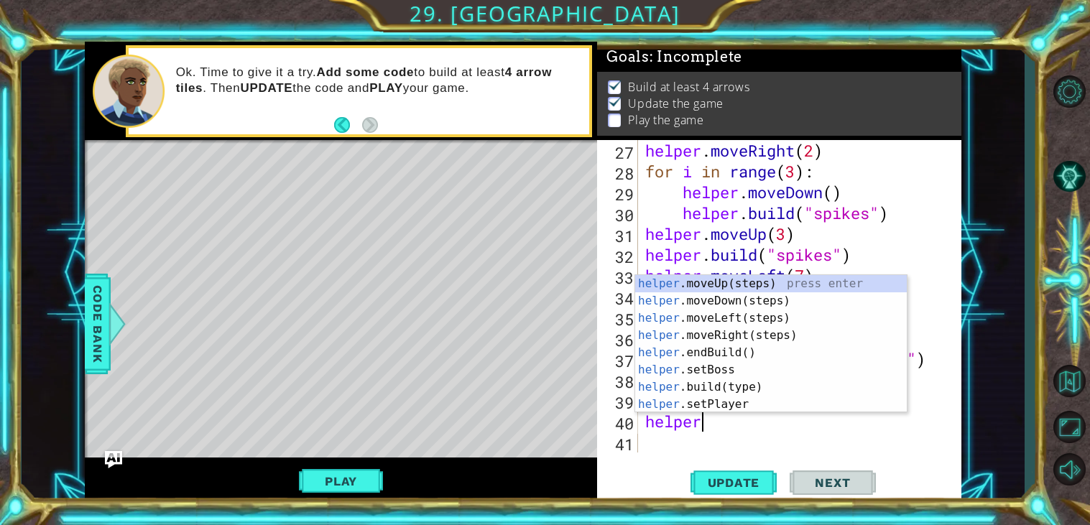
scroll to position [0, 1]
click at [718, 383] on div "helper .moveUp(steps) press enter helper .moveDown(steps) press enter helper .m…" at bounding box center [771, 361] width 272 height 172
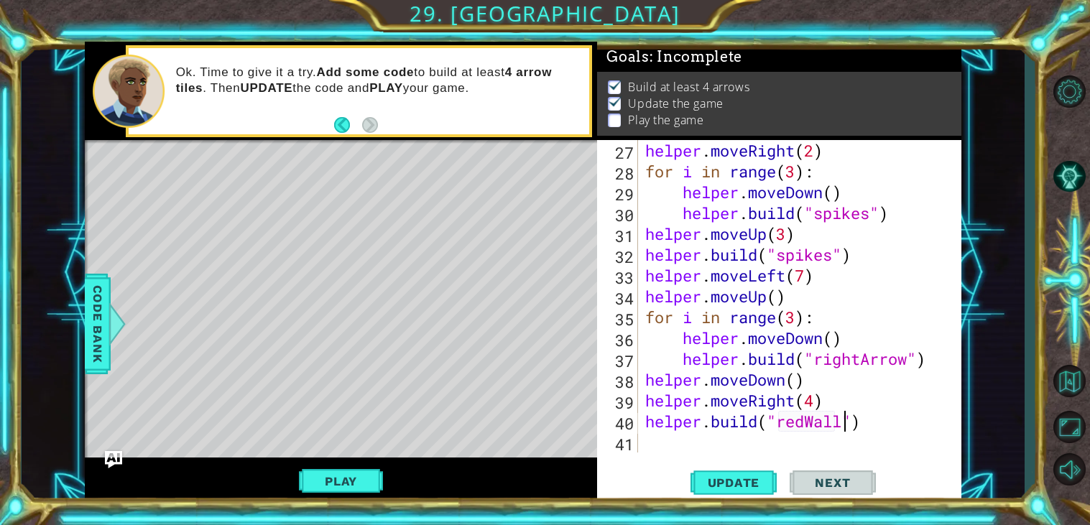
scroll to position [0, 9]
click at [761, 489] on span "Update" at bounding box center [733, 483] width 81 height 14
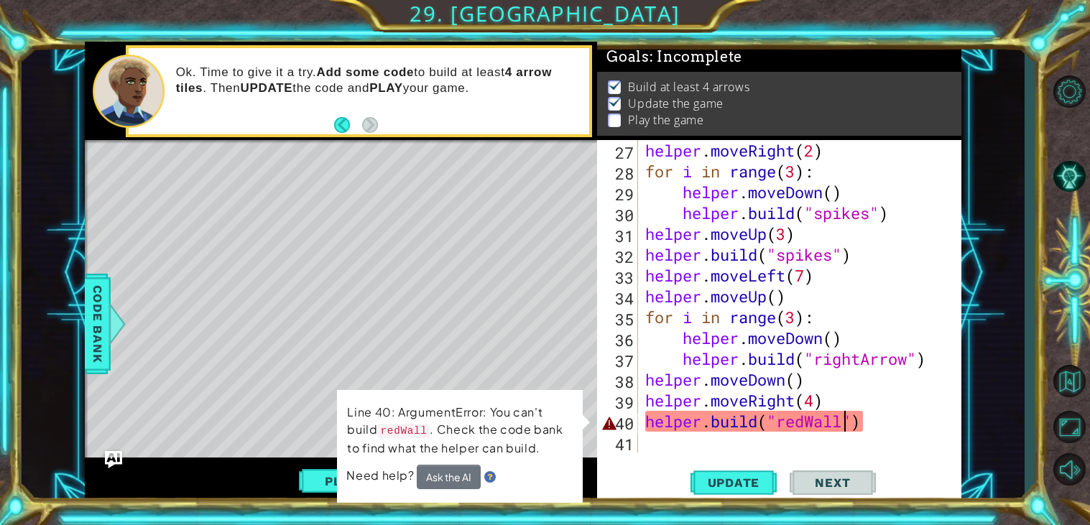
click at [813, 412] on div "helper . moveRight ( 2 ) for i in range ( 3 ) : helper . moveDown ( ) helper . …" at bounding box center [803, 317] width 323 height 354
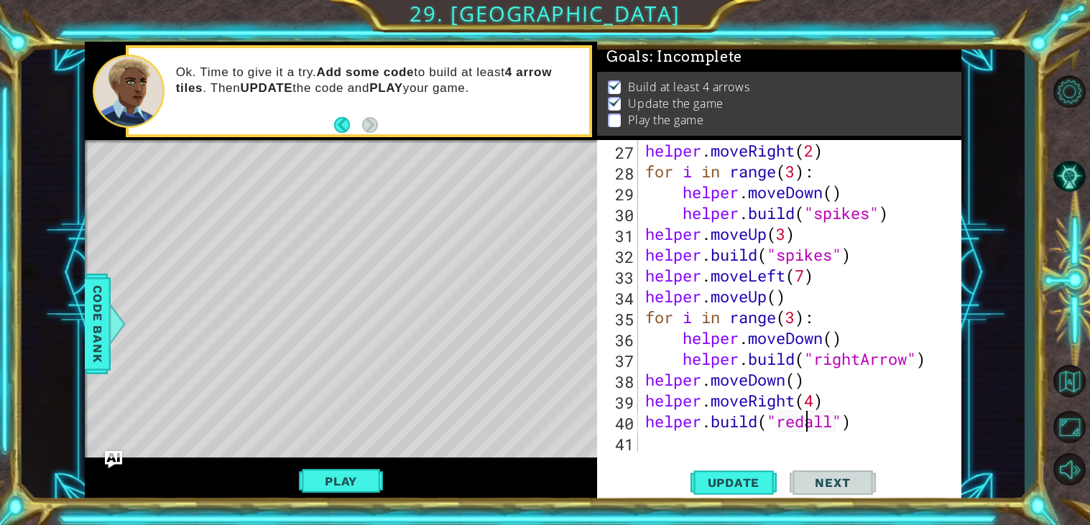
scroll to position [0, 8]
click at [748, 485] on span "Update" at bounding box center [733, 483] width 81 height 14
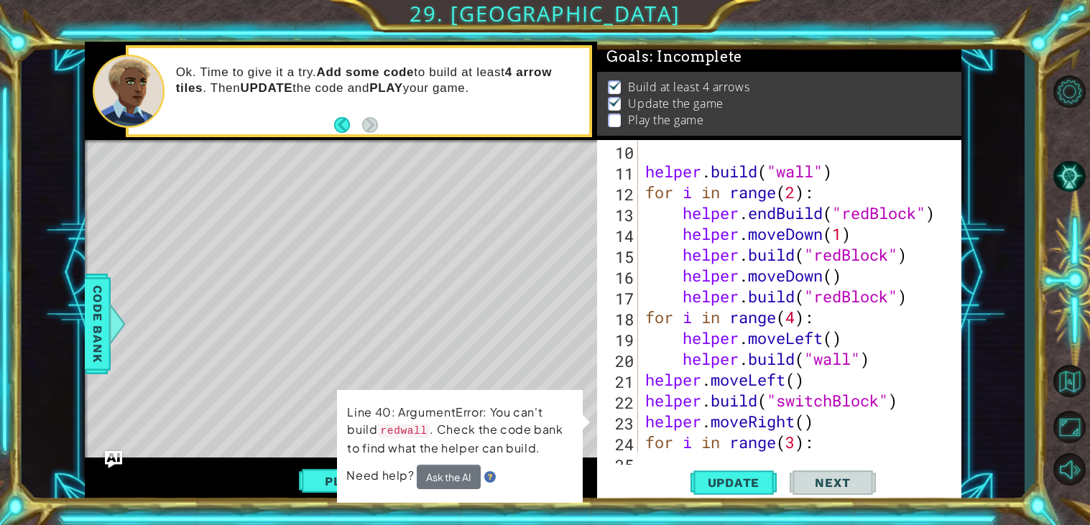
scroll to position [562, 0]
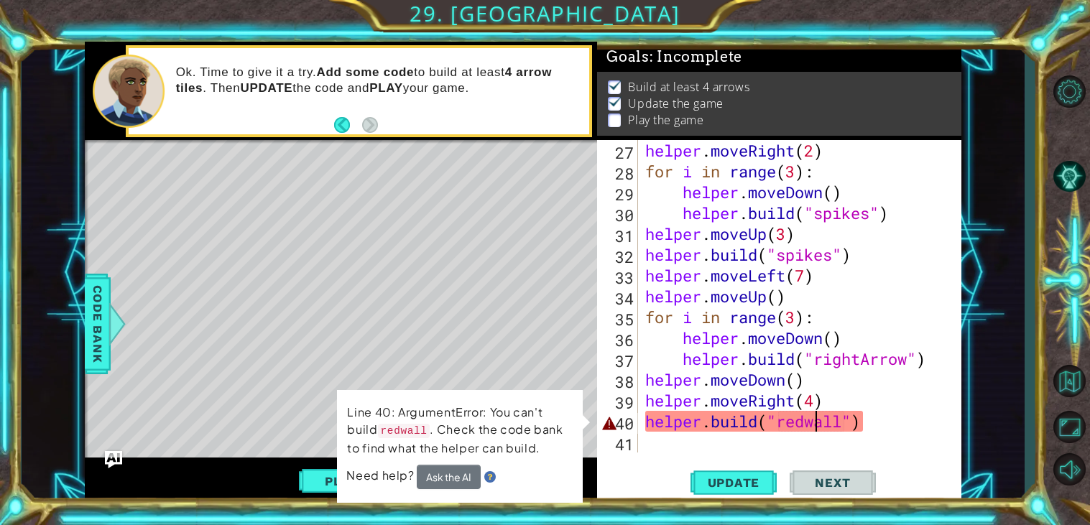
click at [838, 425] on div "helper . moveRight ( 2 ) for i in range ( 3 ) : helper . moveDown ( ) helper . …" at bounding box center [803, 317] width 323 height 354
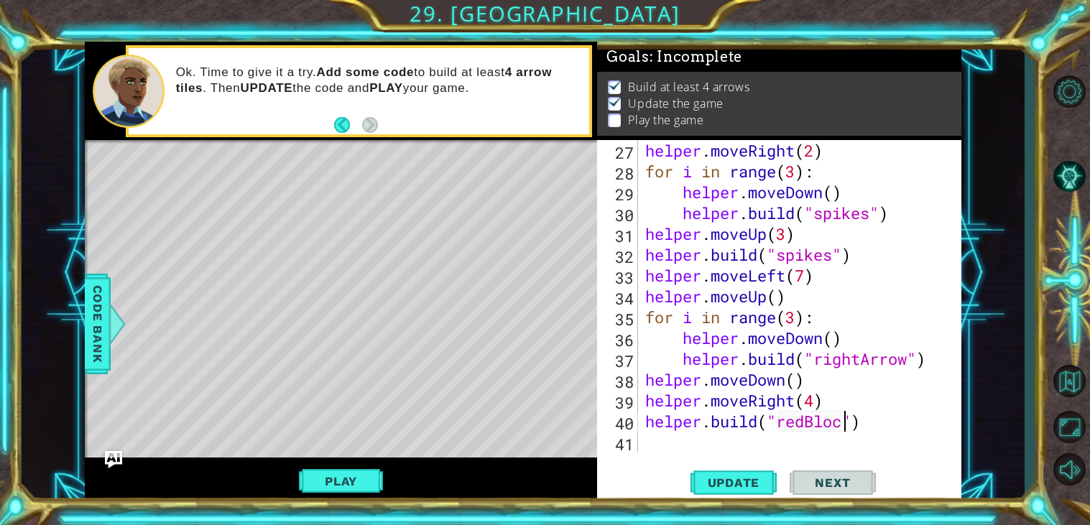
scroll to position [0, 9]
type textarea "[DOMAIN_NAME]("redBlock")"
click at [754, 471] on button "Update" at bounding box center [733, 483] width 86 height 37
click at [780, 440] on div "helper . moveRight ( 2 ) for i in range ( 3 ) : helper . moveDown ( ) helper . …" at bounding box center [803, 317] width 323 height 354
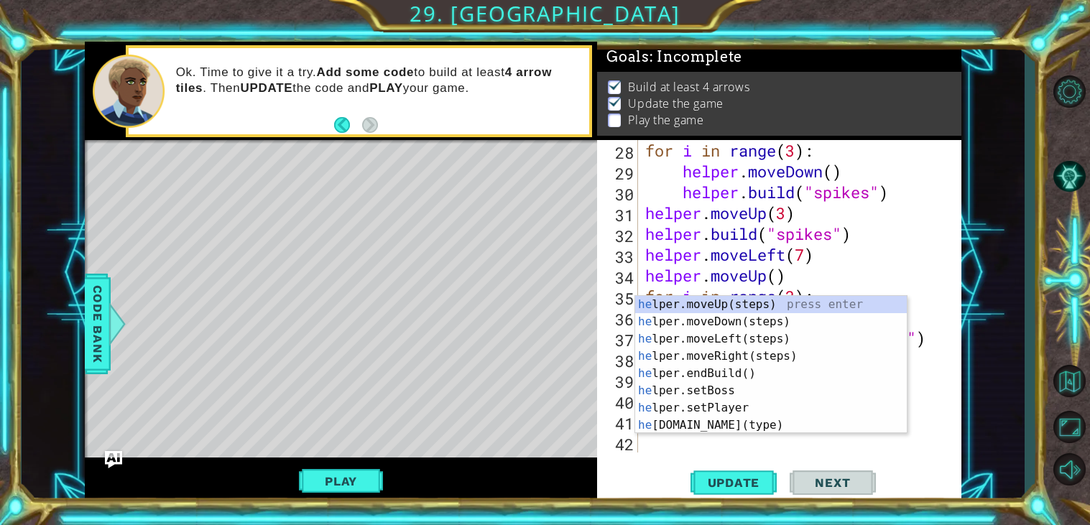
scroll to position [583, 0]
type textarea "hel"
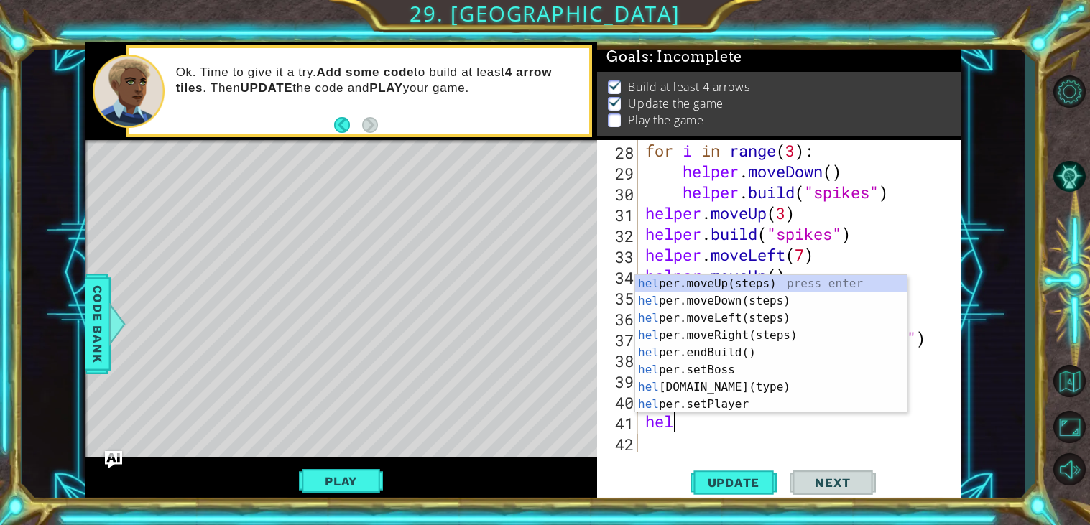
scroll to position [0, 1]
click at [738, 338] on div "hel per.moveUp(steps) press enter hel per.moveDown(steps) press enter hel per.m…" at bounding box center [771, 361] width 272 height 172
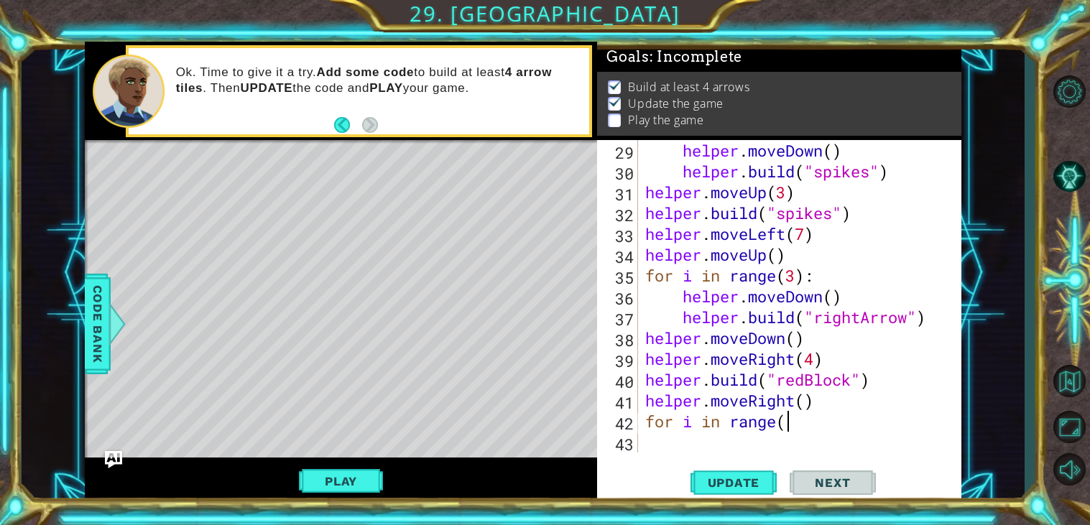
scroll to position [0, 5]
type textarea "for i in range(4)"
click at [671, 437] on div "helper . moveDown ( ) helper . build ( "spikes" ) helper . moveUp ( 3 ) helper …" at bounding box center [803, 317] width 323 height 354
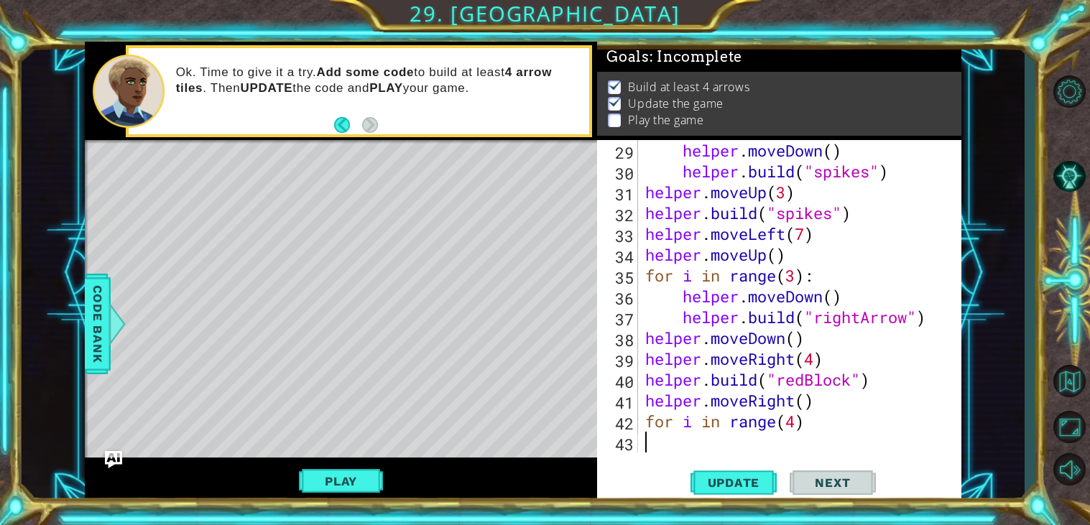
click at [838, 432] on div "helper . moveDown ( ) helper . build ( "spikes" ) helper . moveUp ( 3 ) helper …" at bounding box center [803, 317] width 323 height 354
type textarea "for i in range(4)"
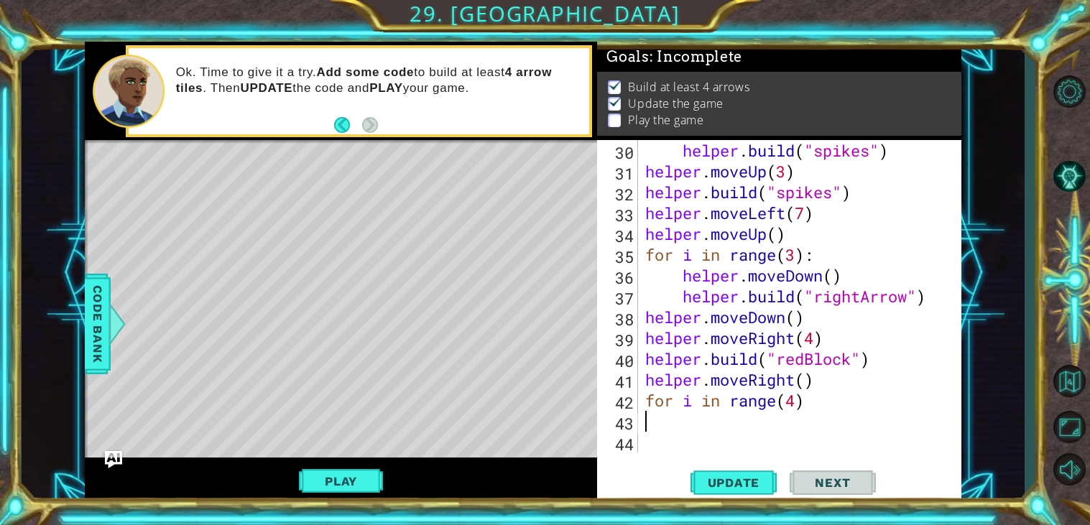
scroll to position [624, 0]
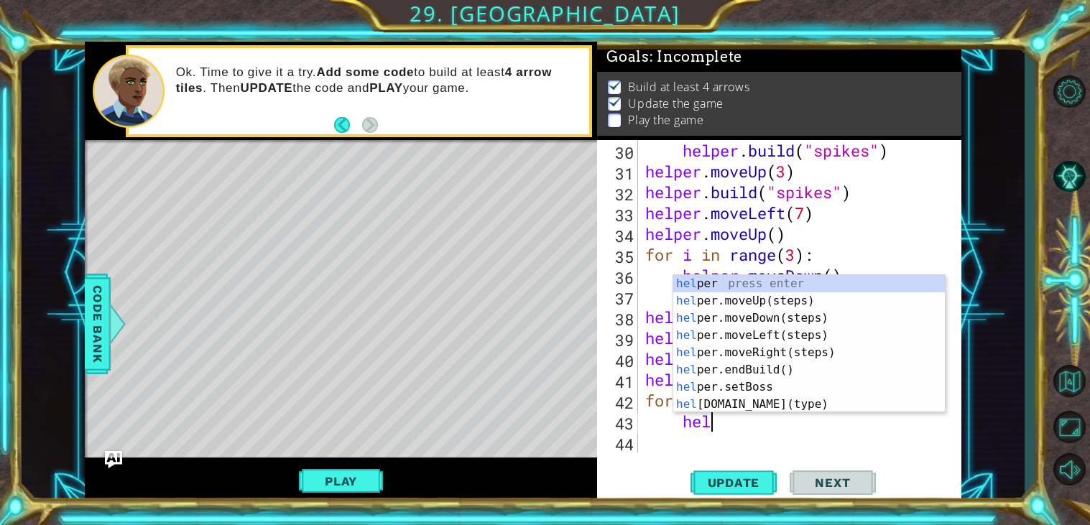
type textarea "help"
click at [763, 302] on div "help er press enter help er.moveUp(steps) press enter help er.moveDown(steps) p…" at bounding box center [809, 361] width 272 height 172
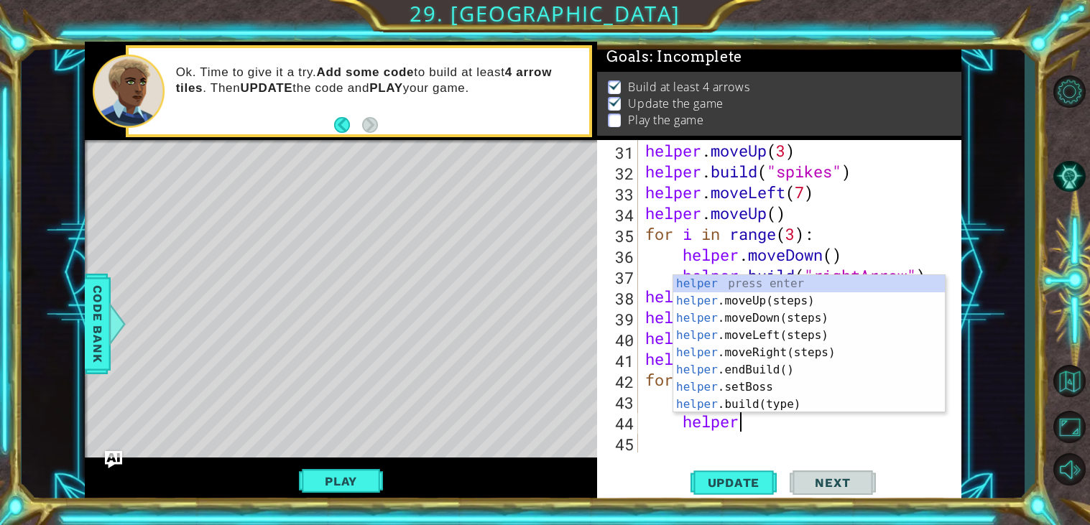
scroll to position [0, 3]
click at [841, 404] on div "helper press enter helper .moveUp(steps) press enter helper .moveDown(steps) pr…" at bounding box center [809, 361] width 272 height 172
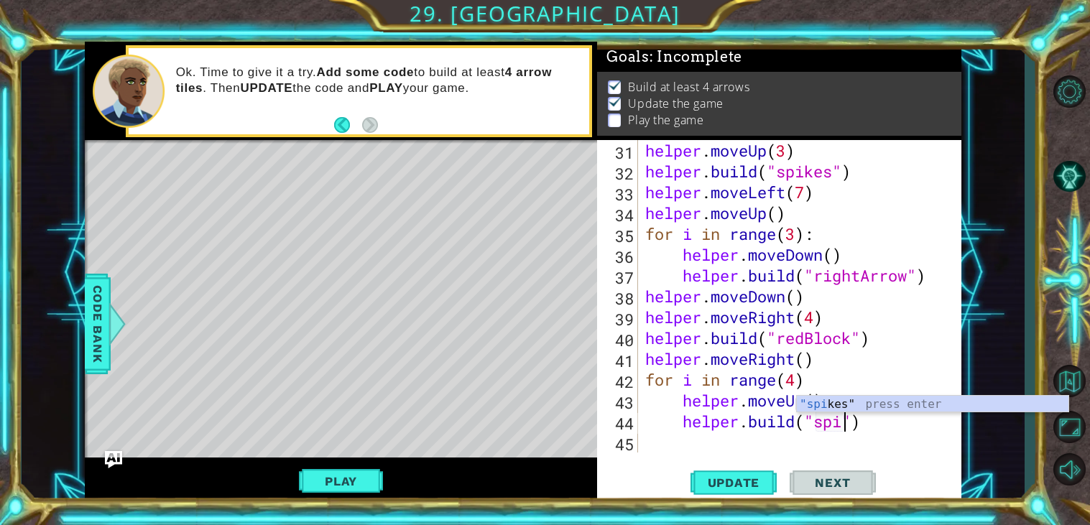
scroll to position [0, 9]
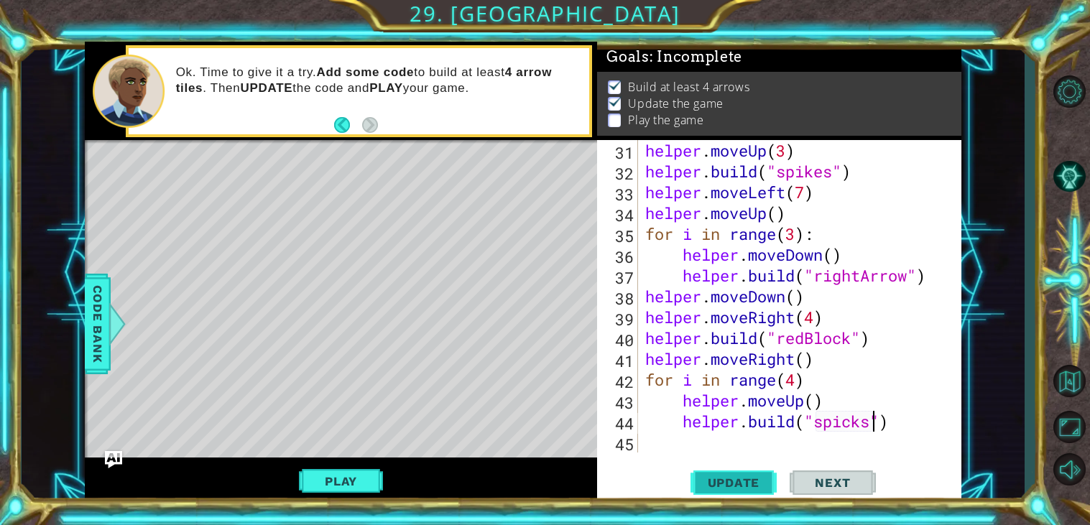
click at [746, 476] on span "Update" at bounding box center [733, 483] width 81 height 14
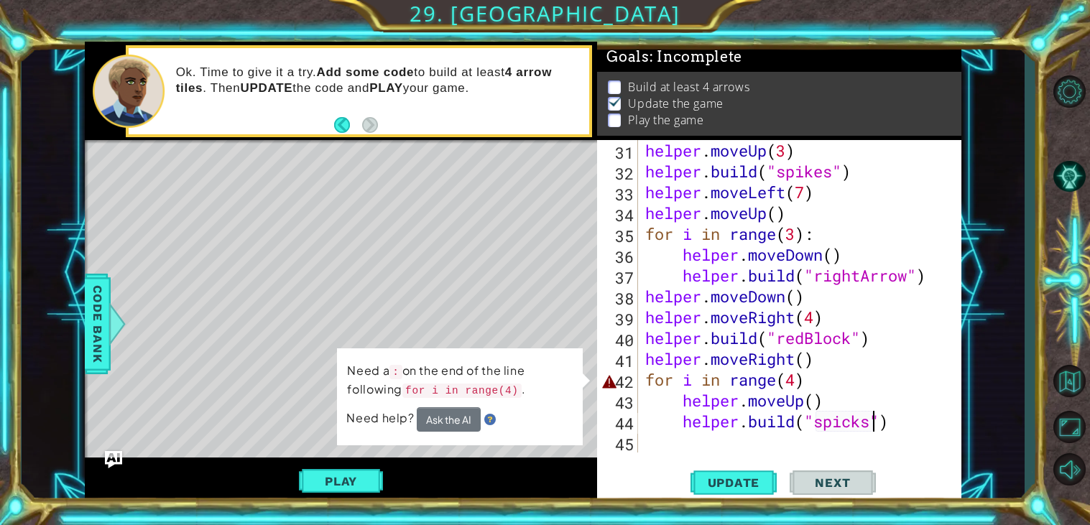
click at [826, 379] on div "helper . moveUp ( 3 ) helper . build ( "spikes" ) helper . moveLeft ( 7 ) helpe…" at bounding box center [803, 317] width 323 height 354
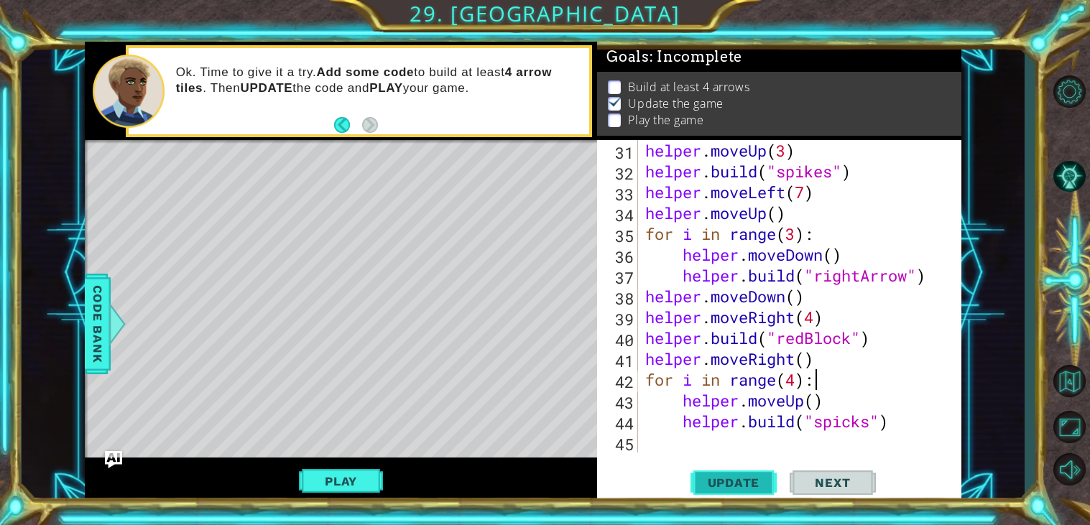
click at [765, 469] on button "Update" at bounding box center [733, 483] width 86 height 37
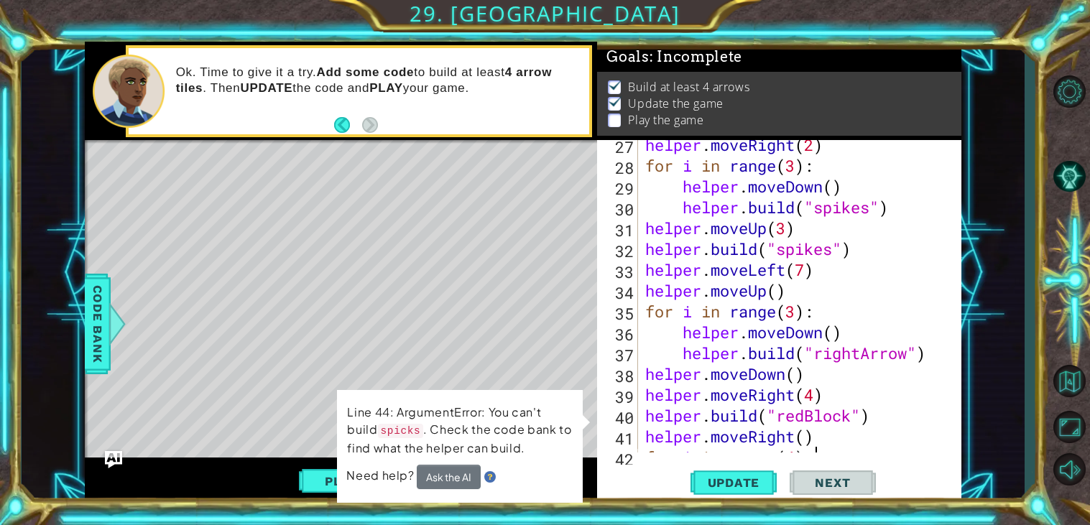
scroll to position [568, 0]
click at [808, 246] on div "helper . moveRight ( 2 ) for i in range ( 3 ) : helper . moveDown ( ) helper . …" at bounding box center [803, 311] width 323 height 354
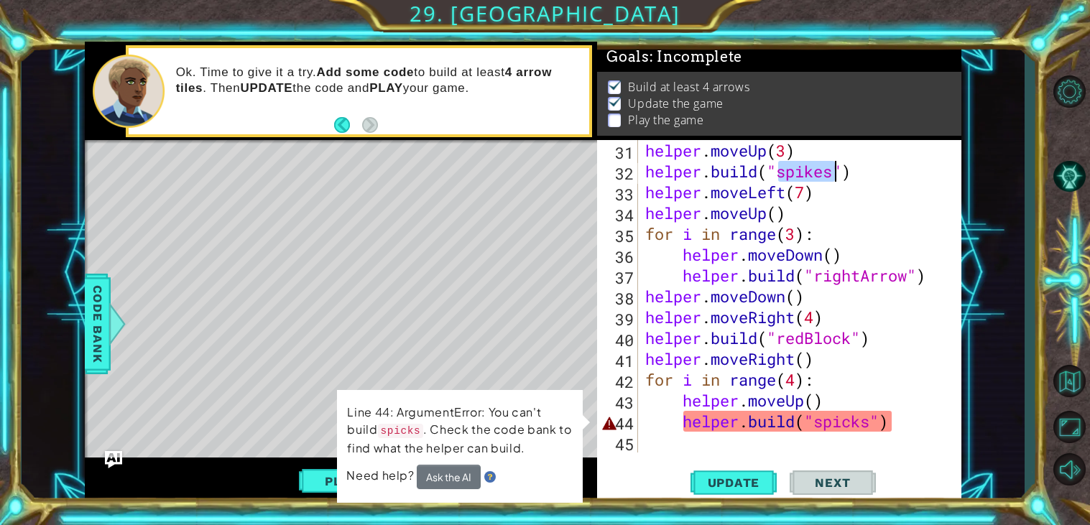
scroll to position [645, 0]
click at [838, 420] on div "helper . moveUp ( 3 ) helper . build ( "spikes" ) helper . moveLeft ( 7 ) helpe…" at bounding box center [803, 317] width 323 height 354
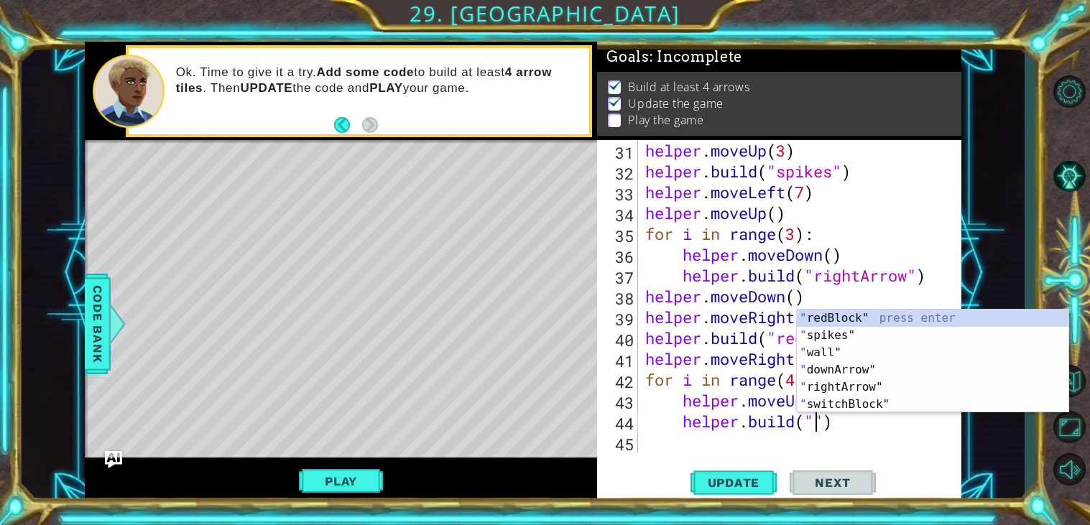
paste textarea "spikes"
type textarea "[DOMAIN_NAME]("spikes")"
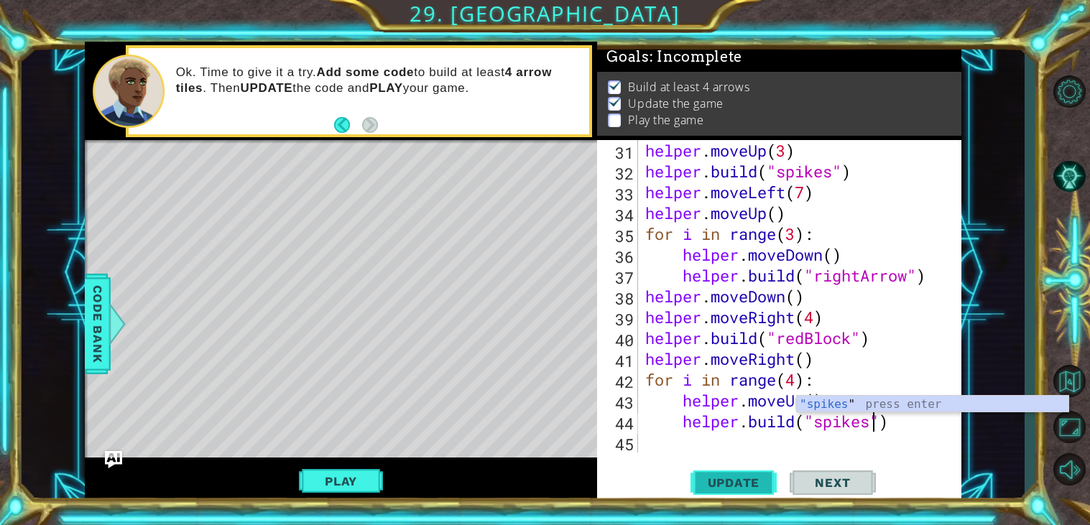
click at [767, 472] on button "Update" at bounding box center [733, 483] width 86 height 37
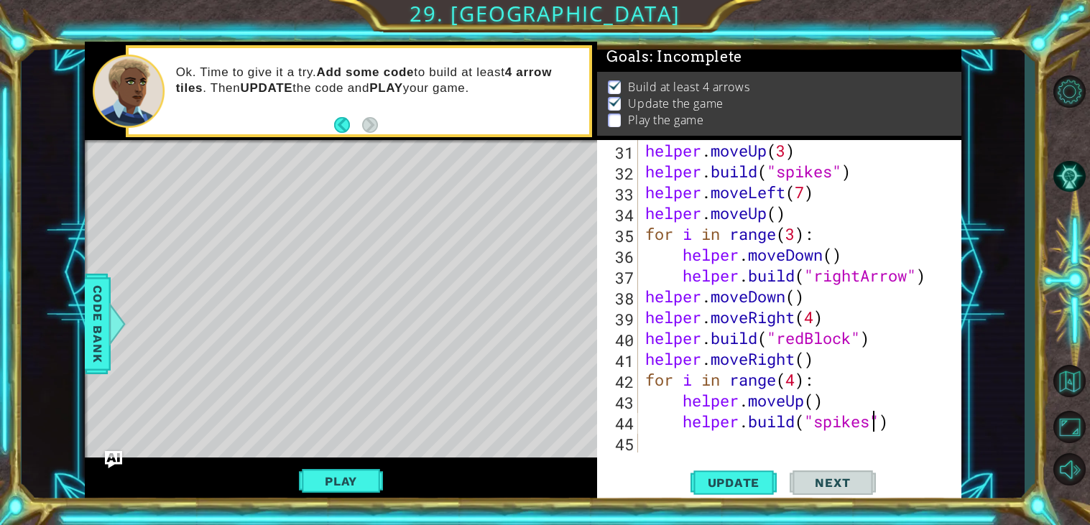
click at [774, 445] on div "helper . moveUp ( 3 ) helper . build ( "spikes" ) helper . moveLeft ( 7 ) helpe…" at bounding box center [803, 317] width 323 height 354
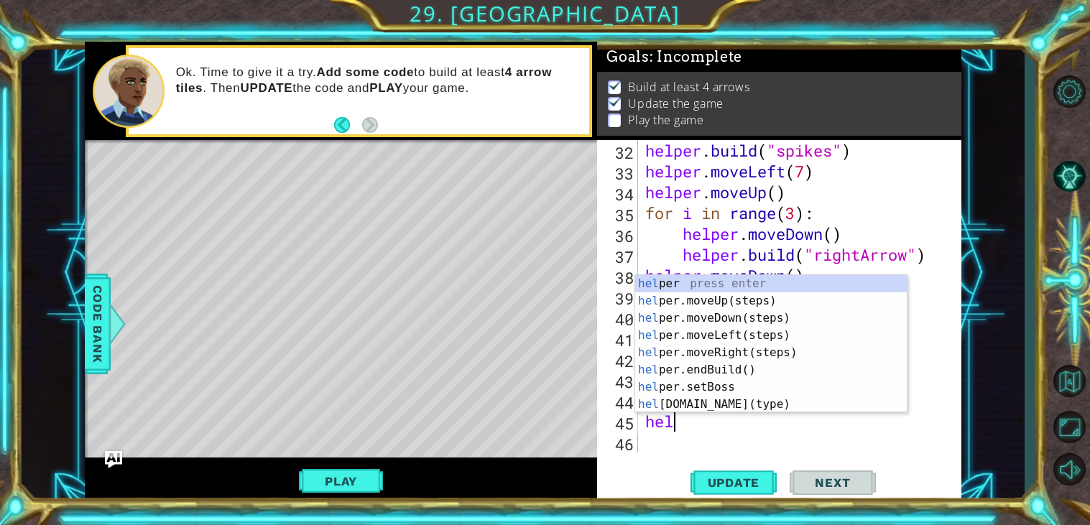
scroll to position [0, 1]
type textarea "help"
click at [666, 348] on div "help er press enter help er.moveUp(steps) press enter help er.moveDown(steps) p…" at bounding box center [771, 361] width 272 height 172
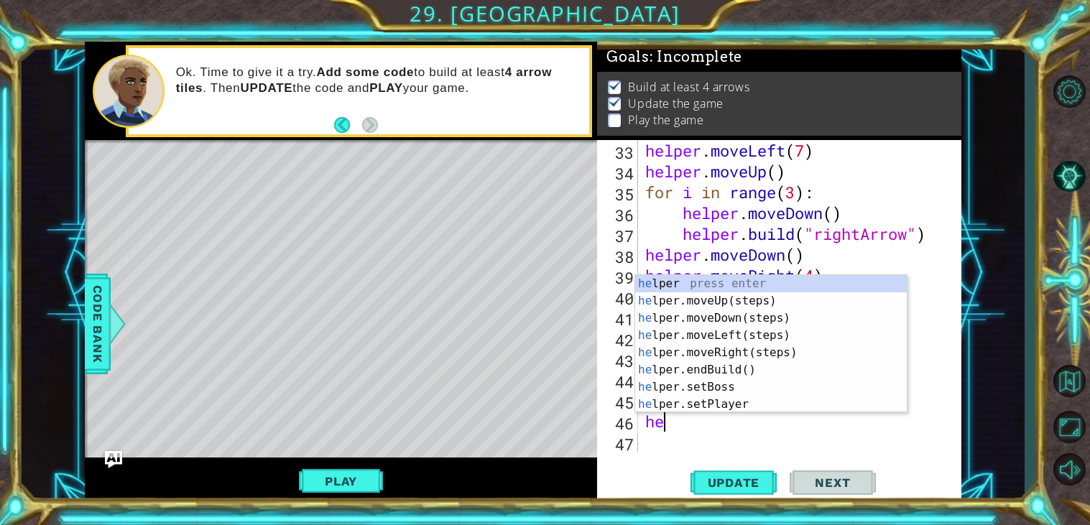
type textarea "help"
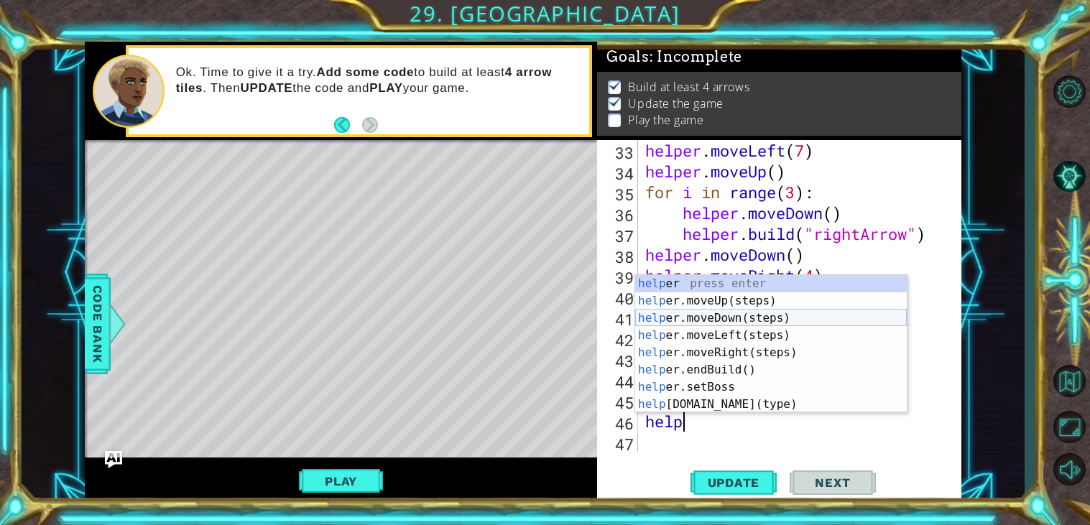
click at [685, 315] on div "help er press enter help er.moveUp(steps) press enter help er.moveDown(steps) p…" at bounding box center [771, 361] width 272 height 172
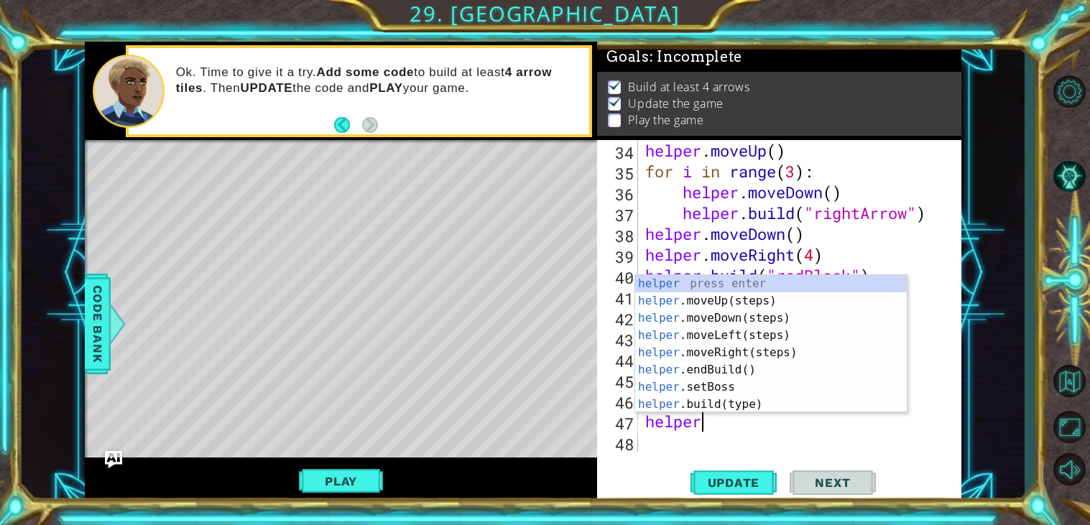
scroll to position [0, 1]
click at [667, 401] on div "helper press enter helper .moveUp(steps) press enter helper .moveDown(steps) pr…" at bounding box center [771, 361] width 272 height 172
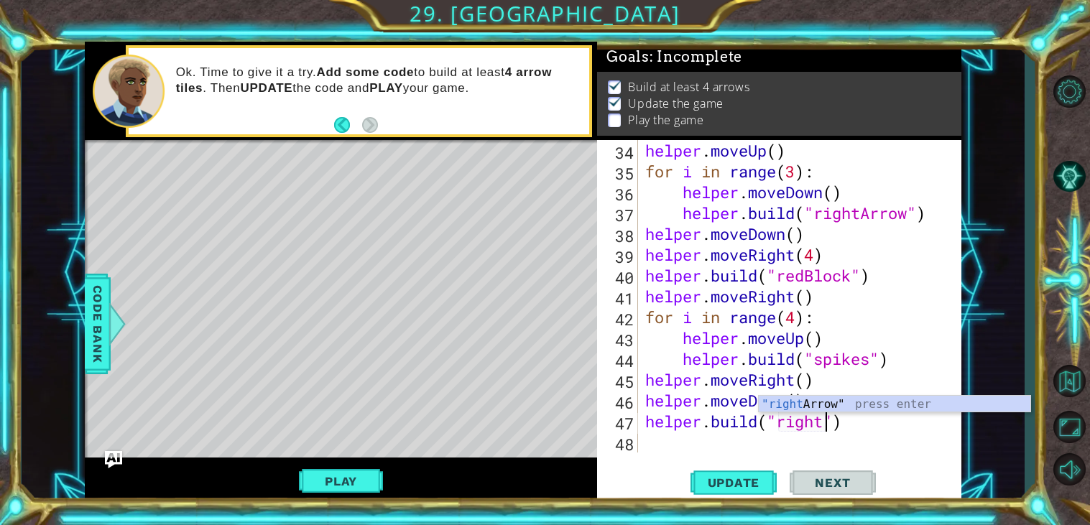
scroll to position [0, 8]
click at [801, 407] on div ""right Arrow" press enter" at bounding box center [895, 422] width 272 height 52
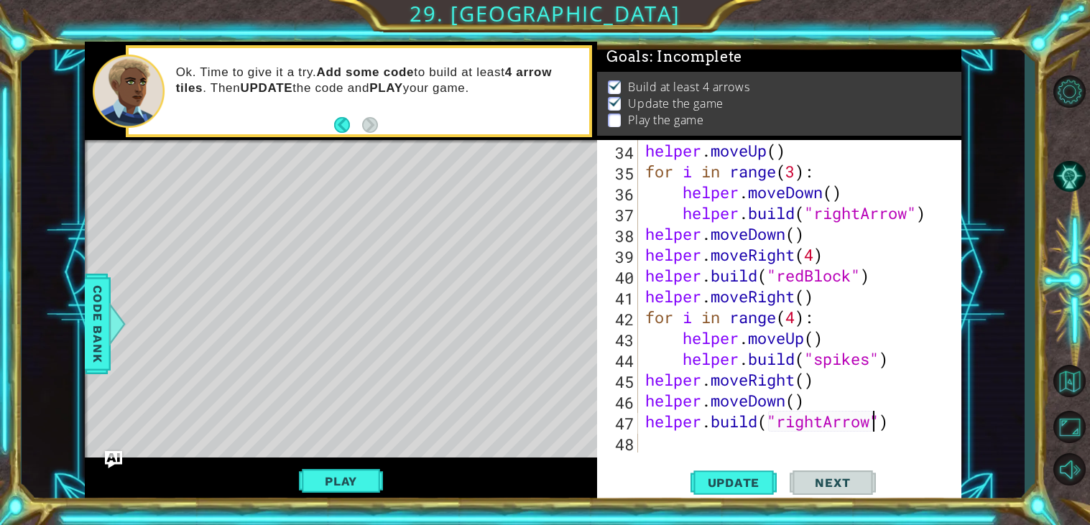
click at [647, 399] on div "helper . moveUp ( ) for i in range ( 3 ) : helper . moveDown ( ) helper . build…" at bounding box center [803, 317] width 323 height 354
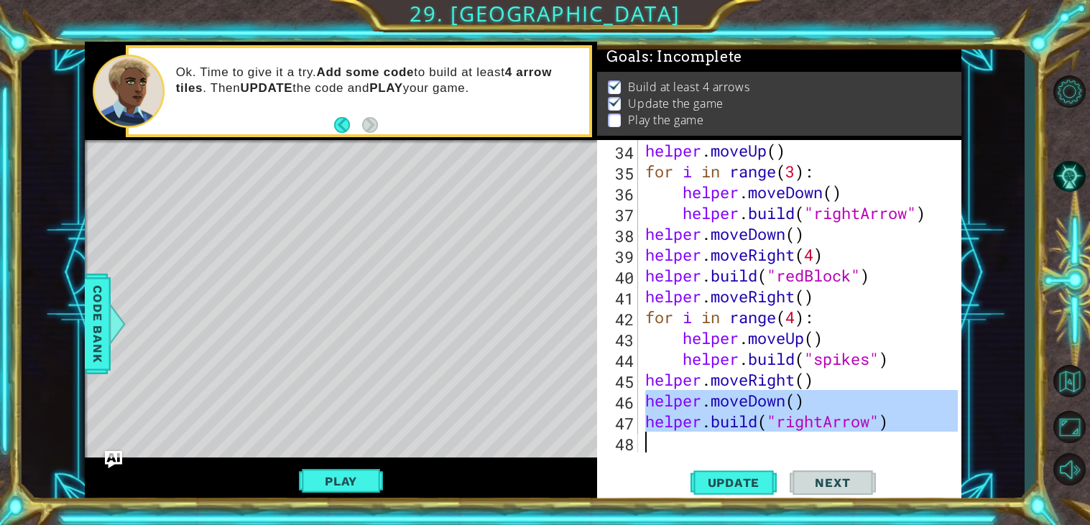
drag, startPoint x: 647, startPoint y: 399, endPoint x: 919, endPoint y: 432, distance: 274.3
click at [919, 432] on div "helper . moveUp ( ) for i in range ( 3 ) : helper . moveDown ( ) helper . build…" at bounding box center [803, 317] width 323 height 354
type textarea "[DOMAIN_NAME]("rightArrow")"
click at [871, 445] on div "helper . moveUp ( ) for i in range ( 3 ) : helper . moveDown ( ) helper . build…" at bounding box center [799, 296] width 315 height 313
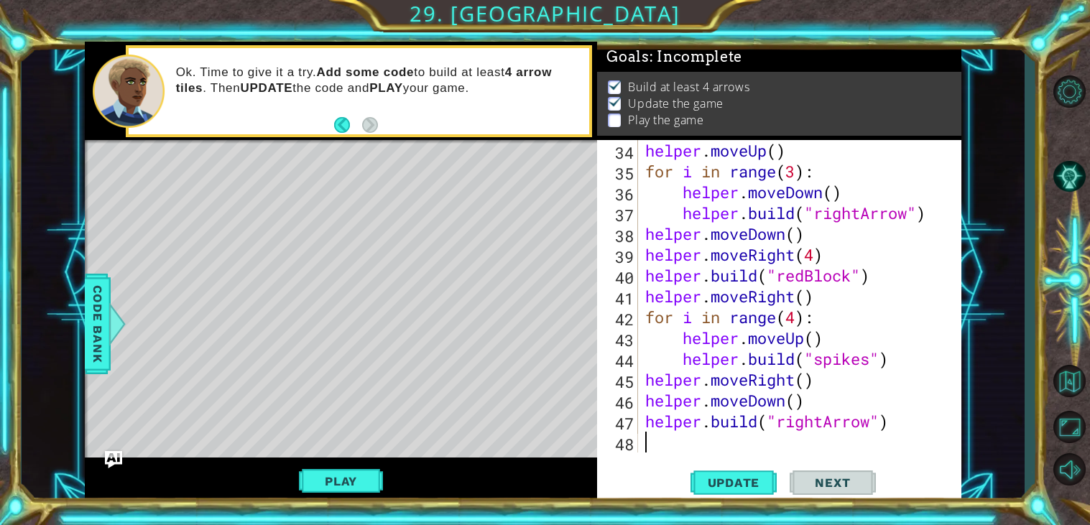
scroll to position [0, 0]
paste textarea "[DOMAIN_NAME]("rightArrow")"
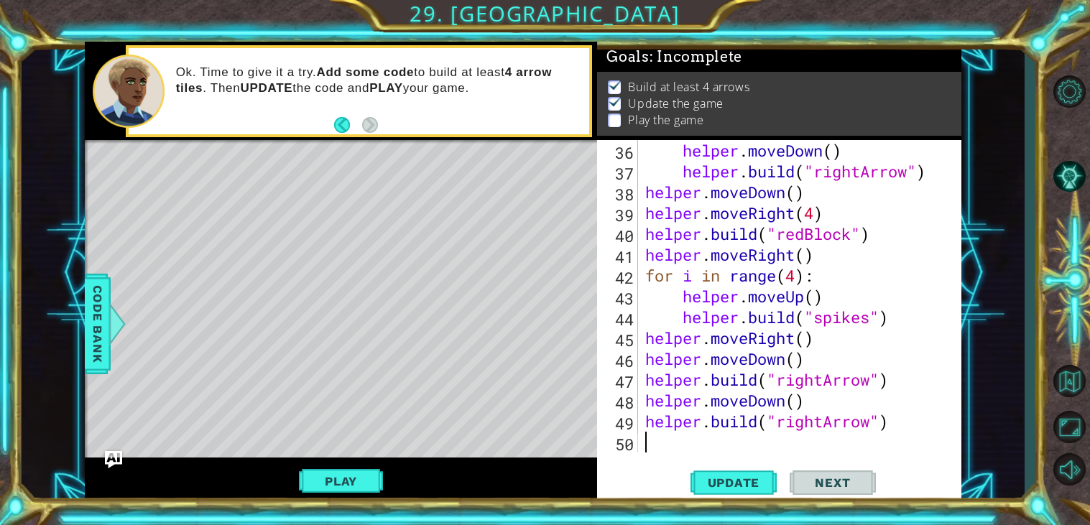
scroll to position [749, 0]
click at [861, 429] on div "helper . moveDown ( ) helper . build ( "rightArrow" ) helper . moveDown ( ) hel…" at bounding box center [803, 317] width 323 height 354
click at [825, 420] on div "helper . moveDown ( ) helper . build ( "rightArrow" ) helper . moveDown ( ) hel…" at bounding box center [803, 317] width 323 height 354
type textarea "[DOMAIN_NAME]("leftArrow")"
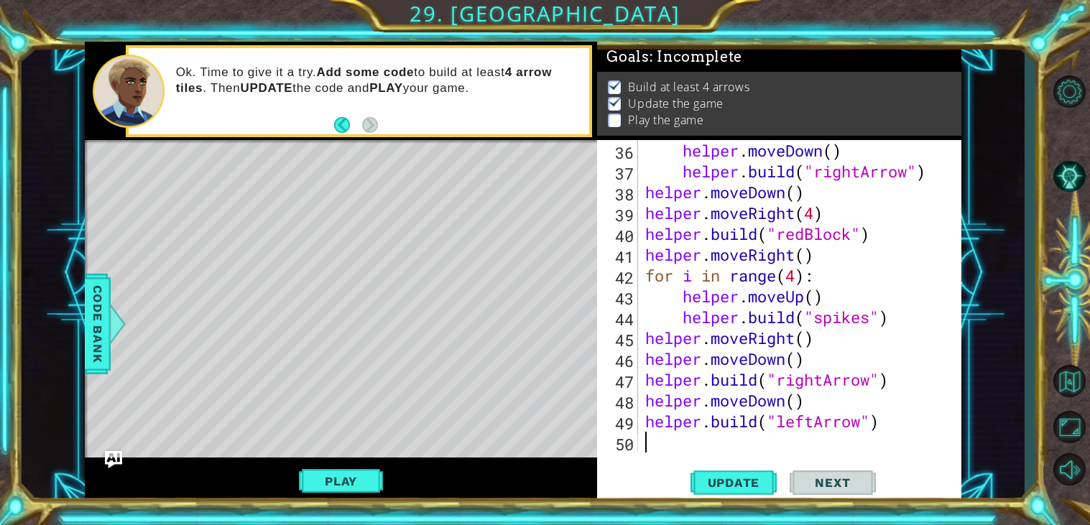
click at [793, 447] on div "helper . moveDown ( ) helper . build ( "rightArrow" ) helper . moveDown ( ) hel…" at bounding box center [803, 317] width 323 height 354
paste textarea "Code Area"
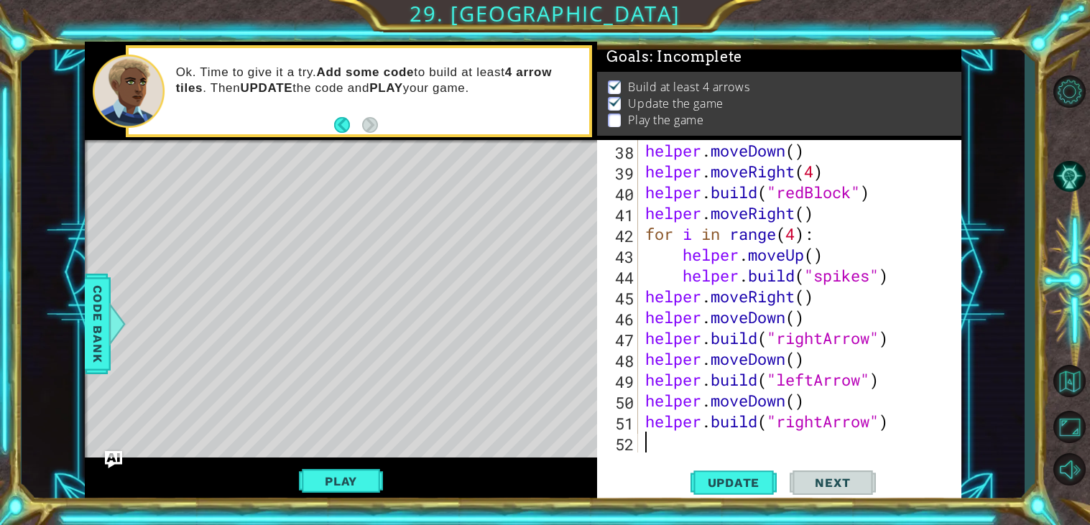
scroll to position [791, 0]
click at [733, 492] on button "Update" at bounding box center [733, 483] width 86 height 37
drag, startPoint x: 792, startPoint y: 301, endPoint x: 750, endPoint y: 302, distance: 42.4
click at [750, 302] on div "helper . moveDown ( ) helper . moveRight ( 4 ) helper . build ( "redBlock" ) he…" at bounding box center [803, 317] width 323 height 354
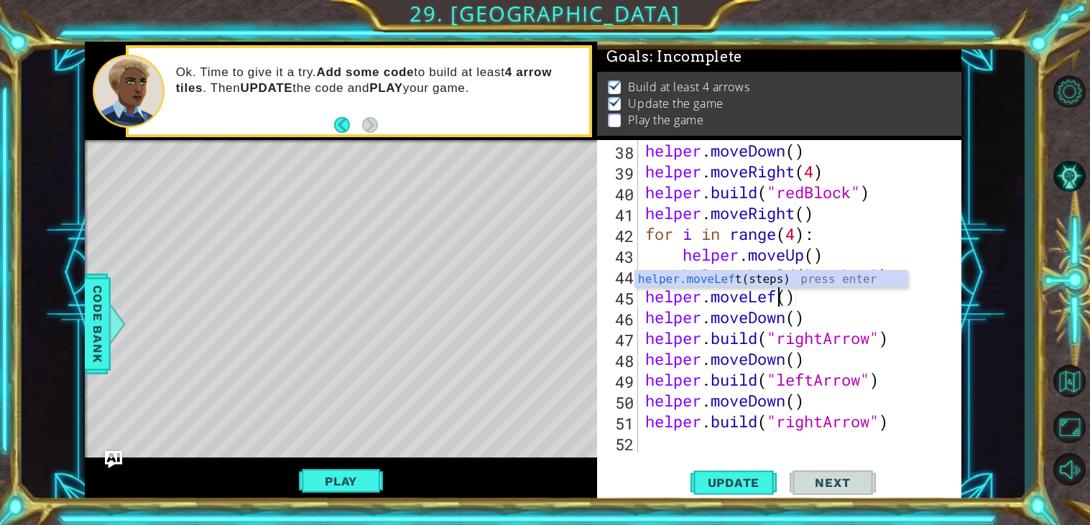
scroll to position [0, 6]
type textarea "helper.moveLeft()"
click at [750, 475] on button "Update" at bounding box center [733, 483] width 86 height 37
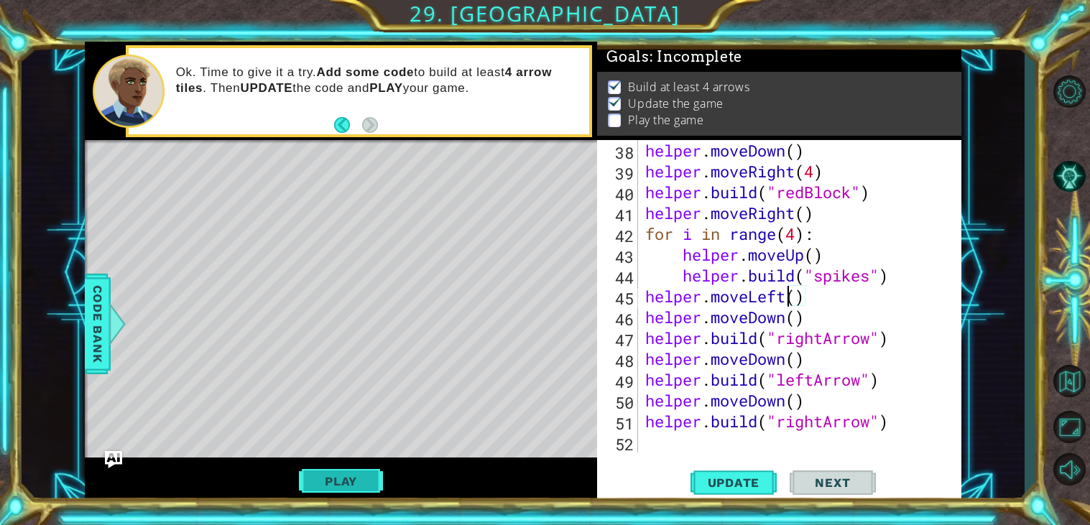
click at [346, 470] on button "Play" at bounding box center [341, 481] width 84 height 27
